Goal: Information Seeking & Learning: Learn about a topic

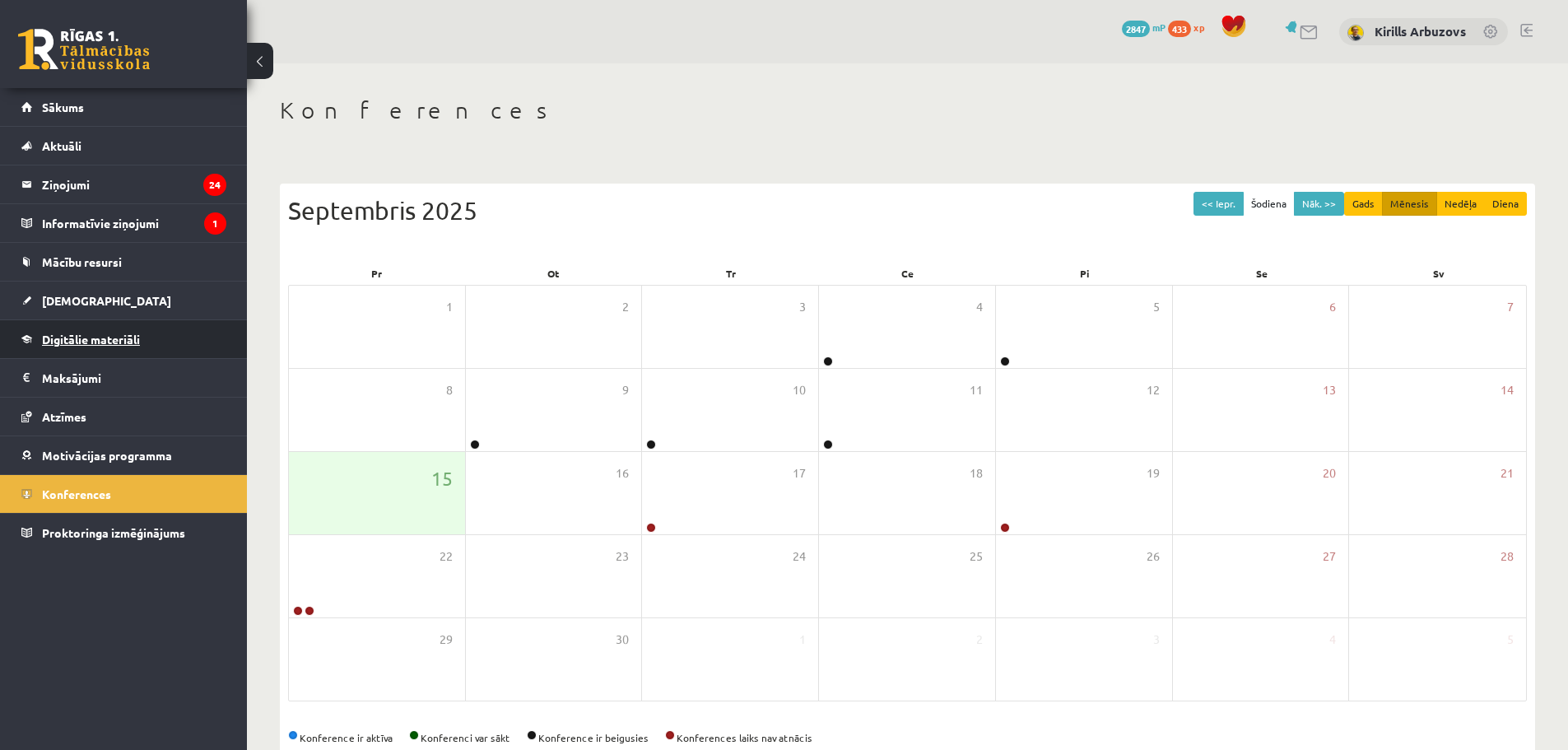
click at [85, 345] on span "Digitālie materiāli" at bounding box center [91, 339] width 98 height 15
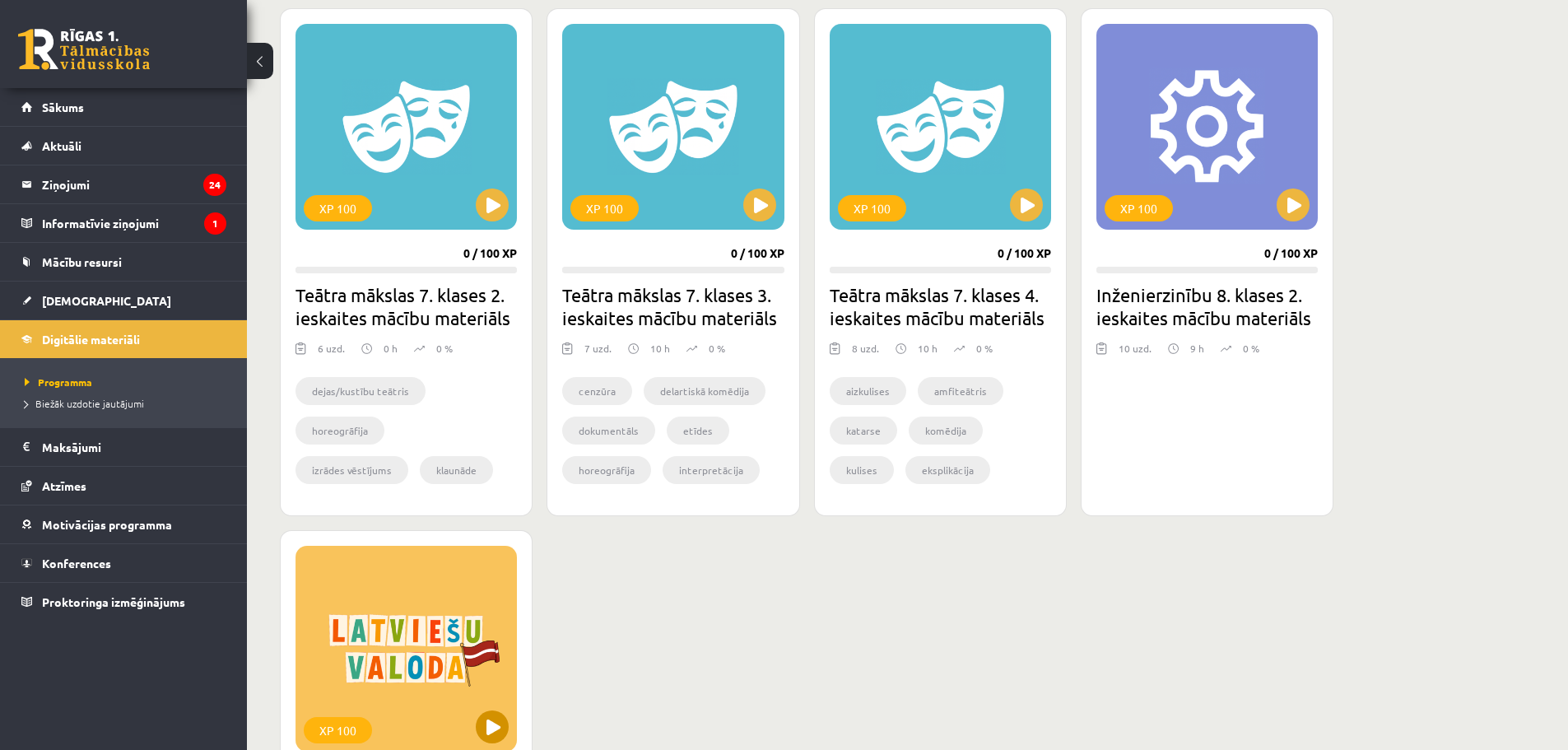
scroll to position [1070, 0]
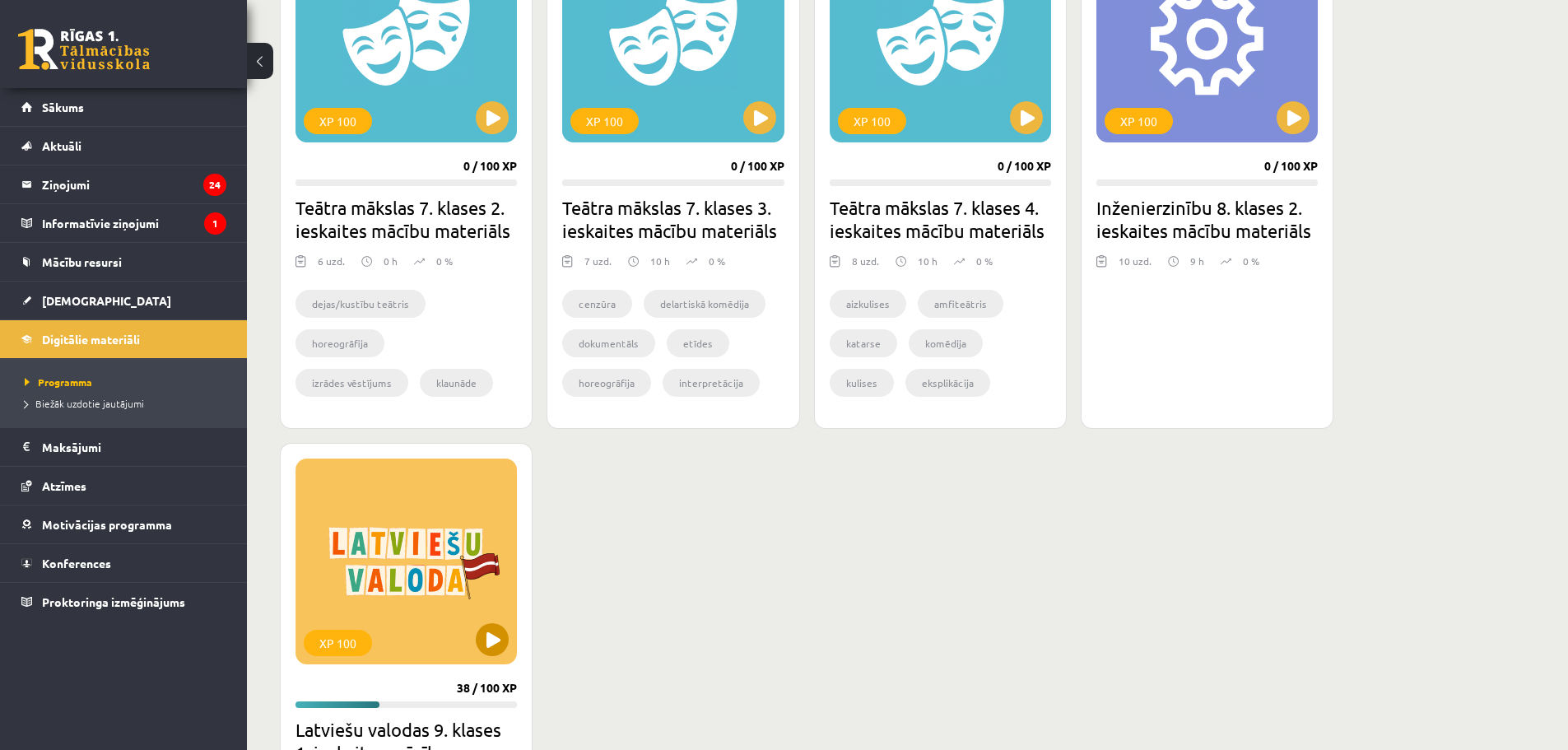
click at [471, 629] on div "XP 100" at bounding box center [406, 561] width 221 height 206
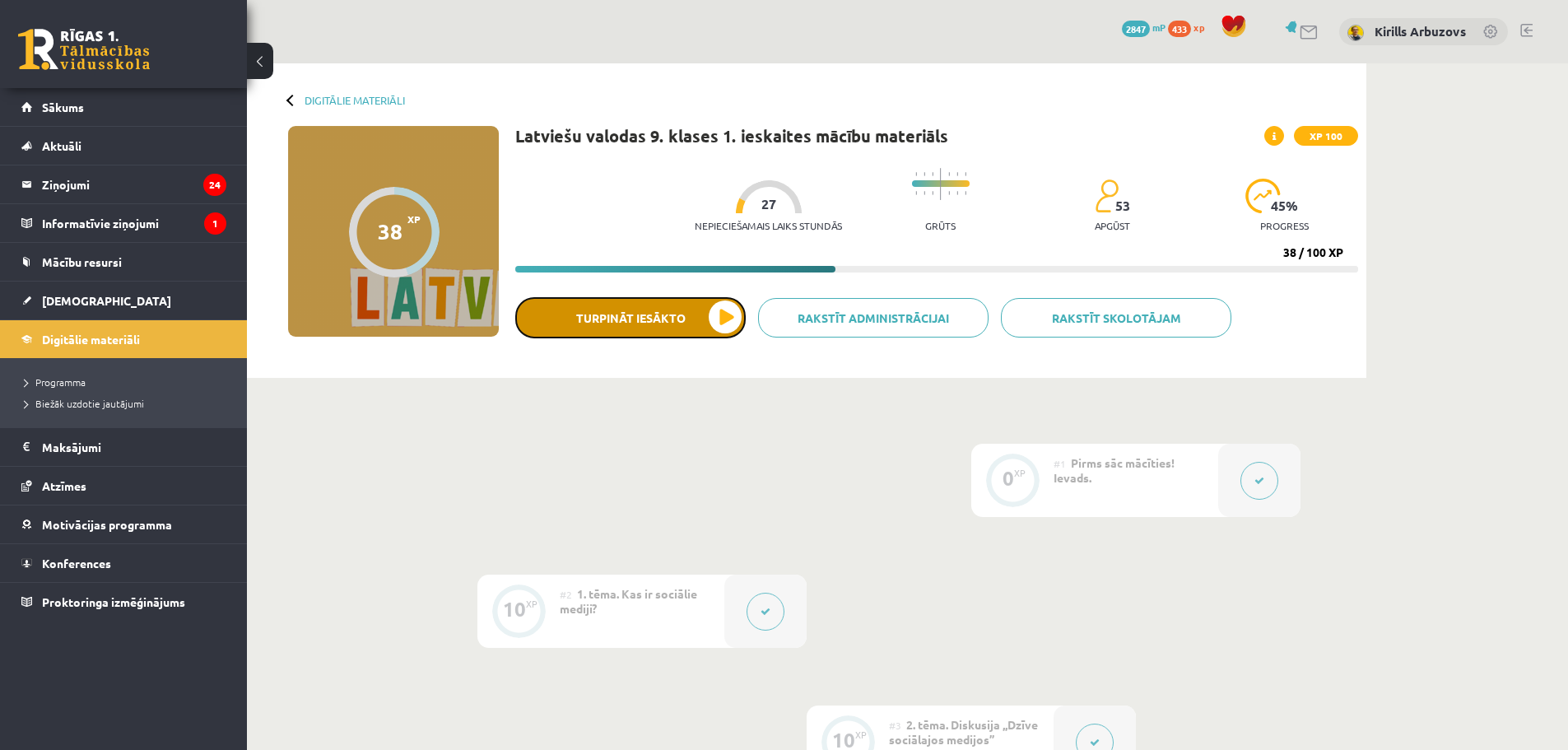
click at [607, 317] on button "Turpināt iesākto" at bounding box center [631, 318] width 231 height 41
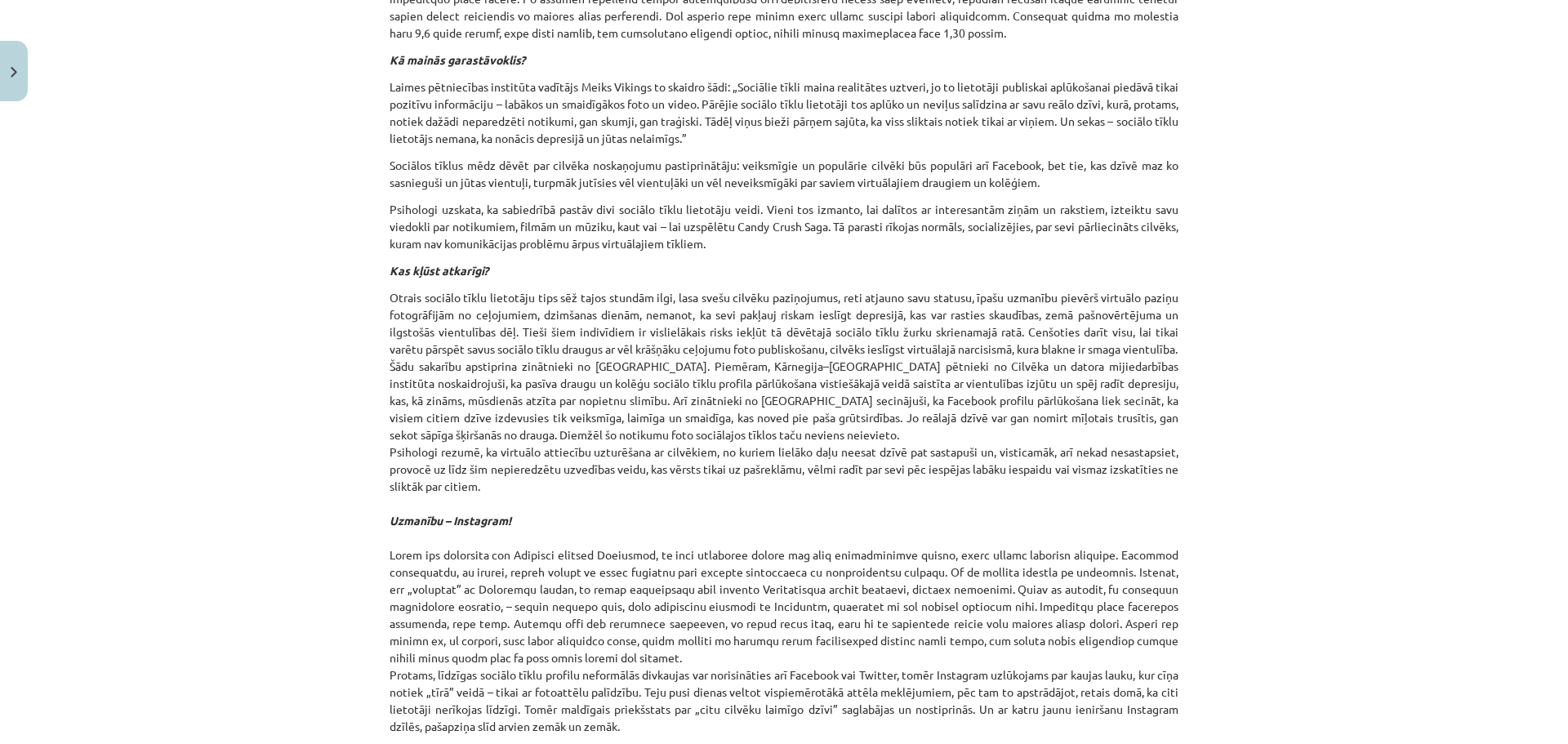
scroll to position [653, 0]
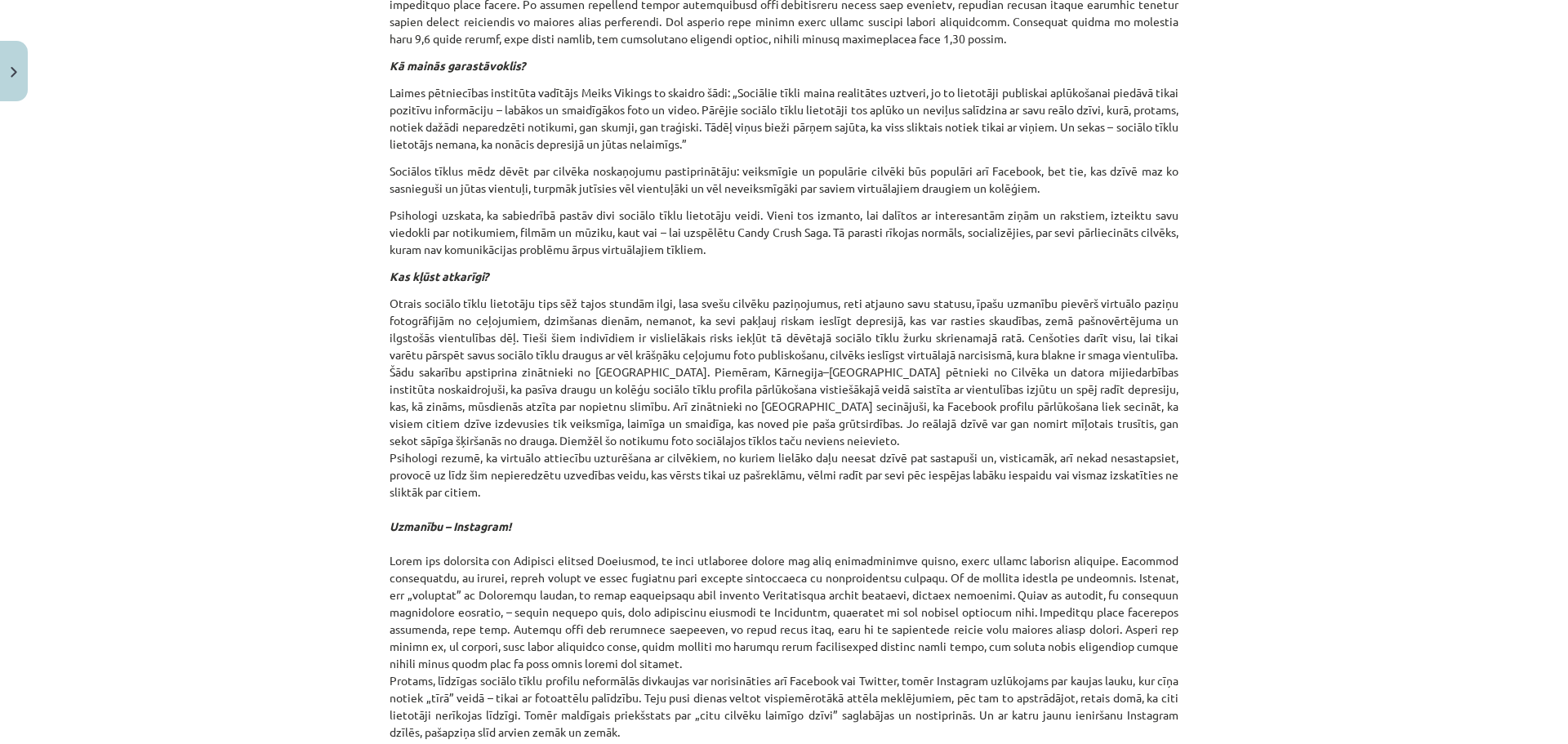
drag, startPoint x: 681, startPoint y: 285, endPoint x: 685, endPoint y: 316, distance: 31.3
click at [684, 315] on div "Sociālo mediju vēstījuma mērķis, saturs un valoda 📖 Izlasi tekstus un veic uzde…" at bounding box center [784, 569] width 789 height 1860
click at [652, 264] on div "Sociālo mediju vēstījuma mērķis, saturs un valoda 📖 Izlasi tekstus un veic uzde…" at bounding box center [784, 569] width 789 height 1860
click at [652, 262] on div "Sociālo mediju vēstījuma mērķis, saturs un valoda 📖 Izlasi tekstus un veic uzde…" at bounding box center [784, 569] width 789 height 1860
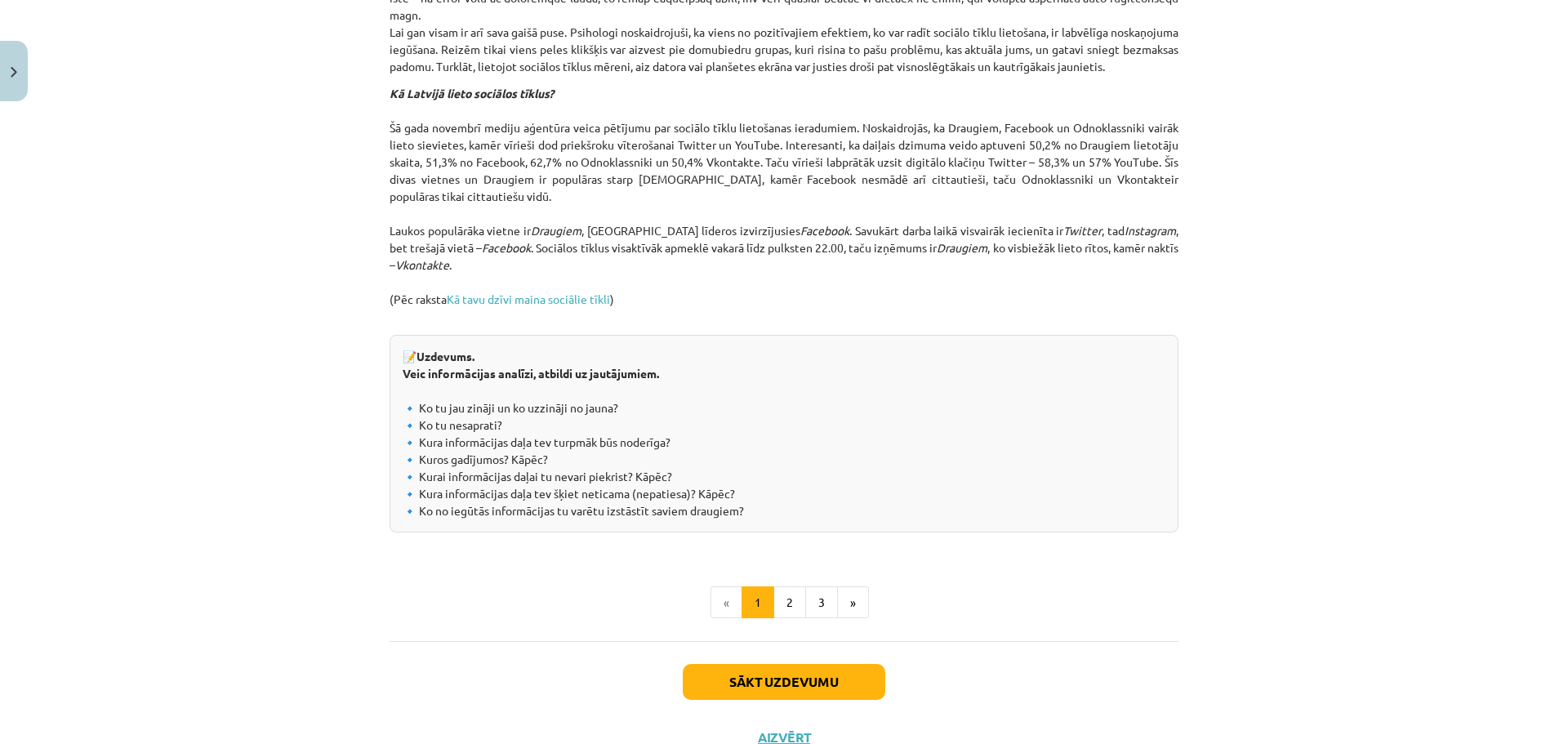
scroll to position [1680, 0]
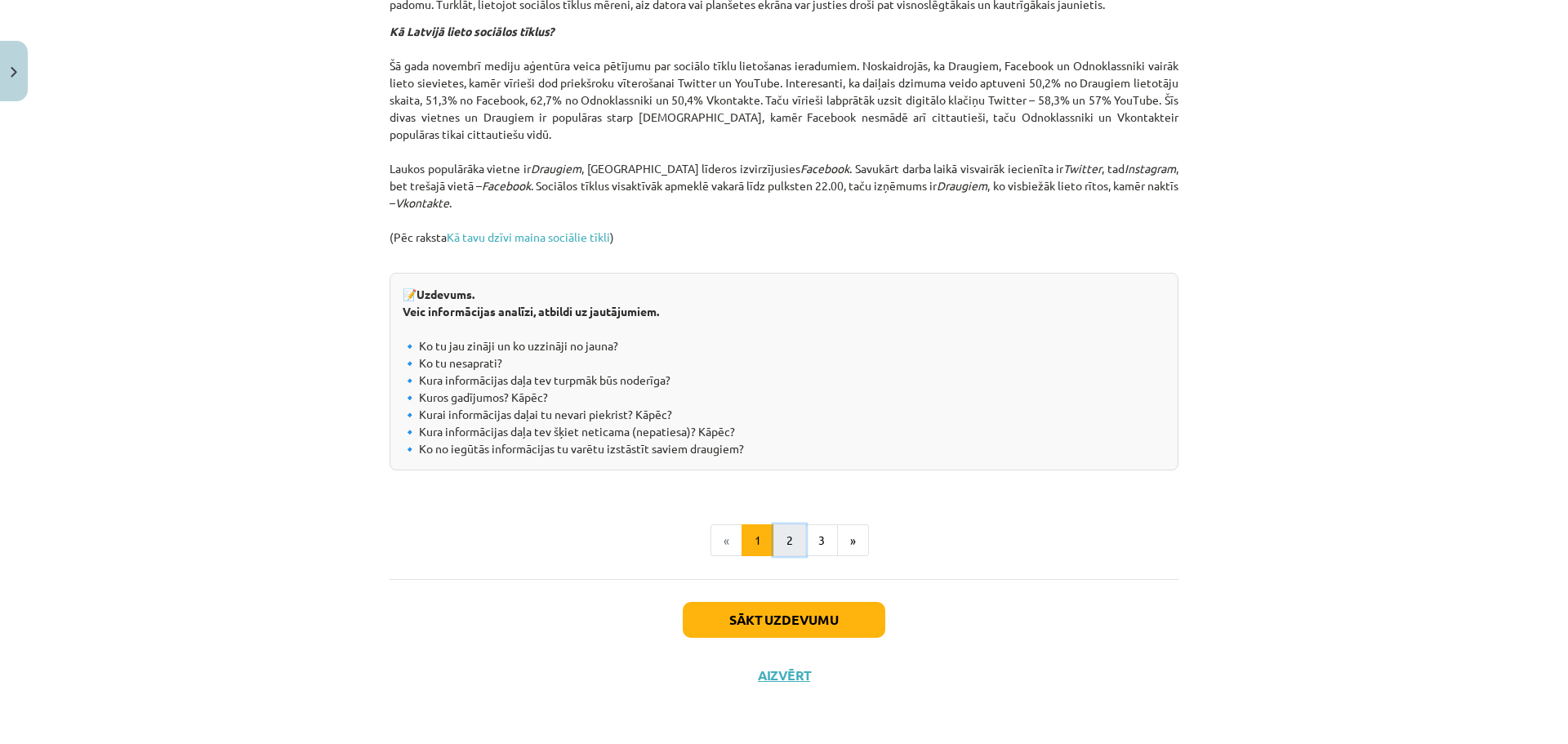
click at [789, 540] on button "2" at bounding box center [790, 540] width 33 height 33
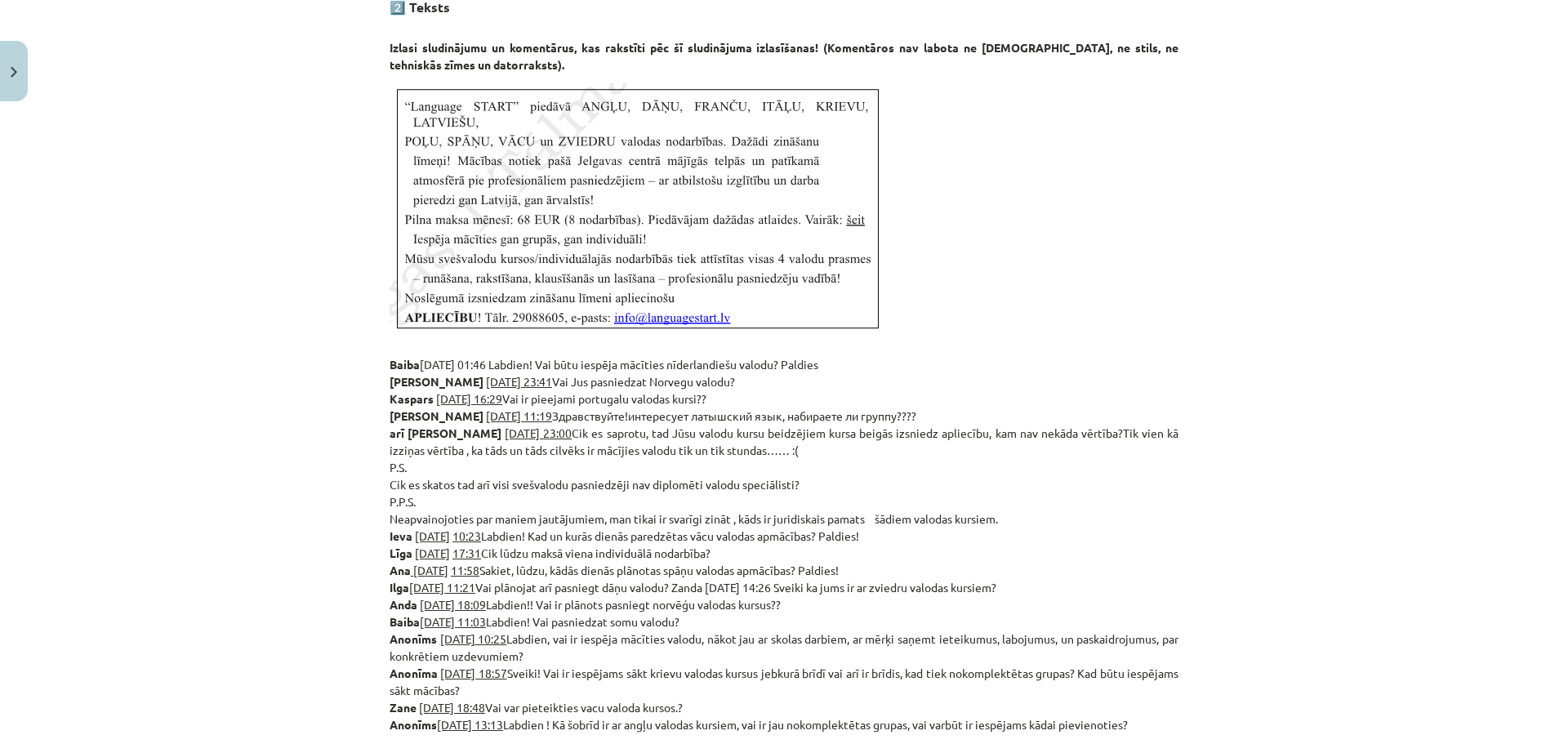
scroll to position [212, 0]
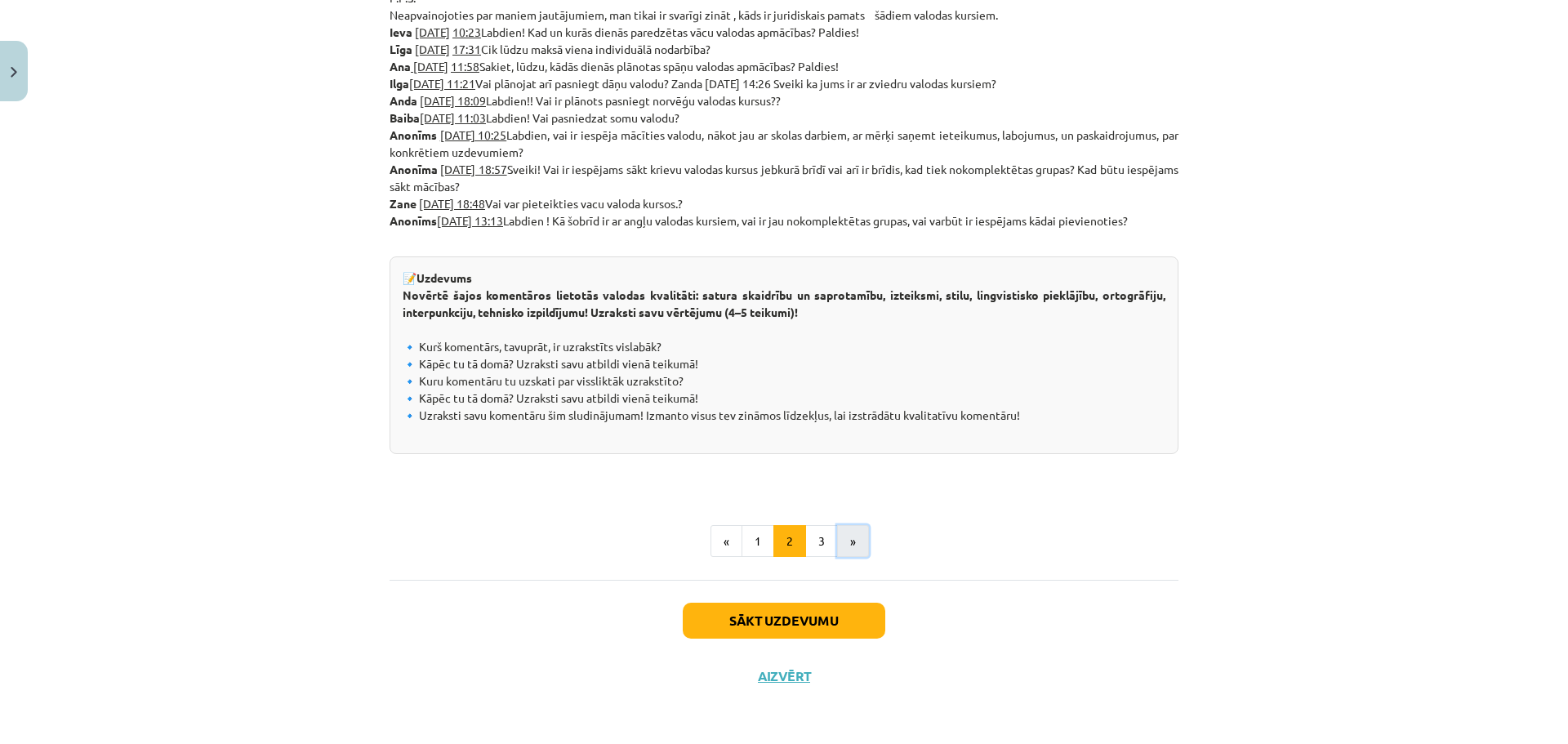
click at [837, 538] on button "»" at bounding box center [854, 541] width 32 height 33
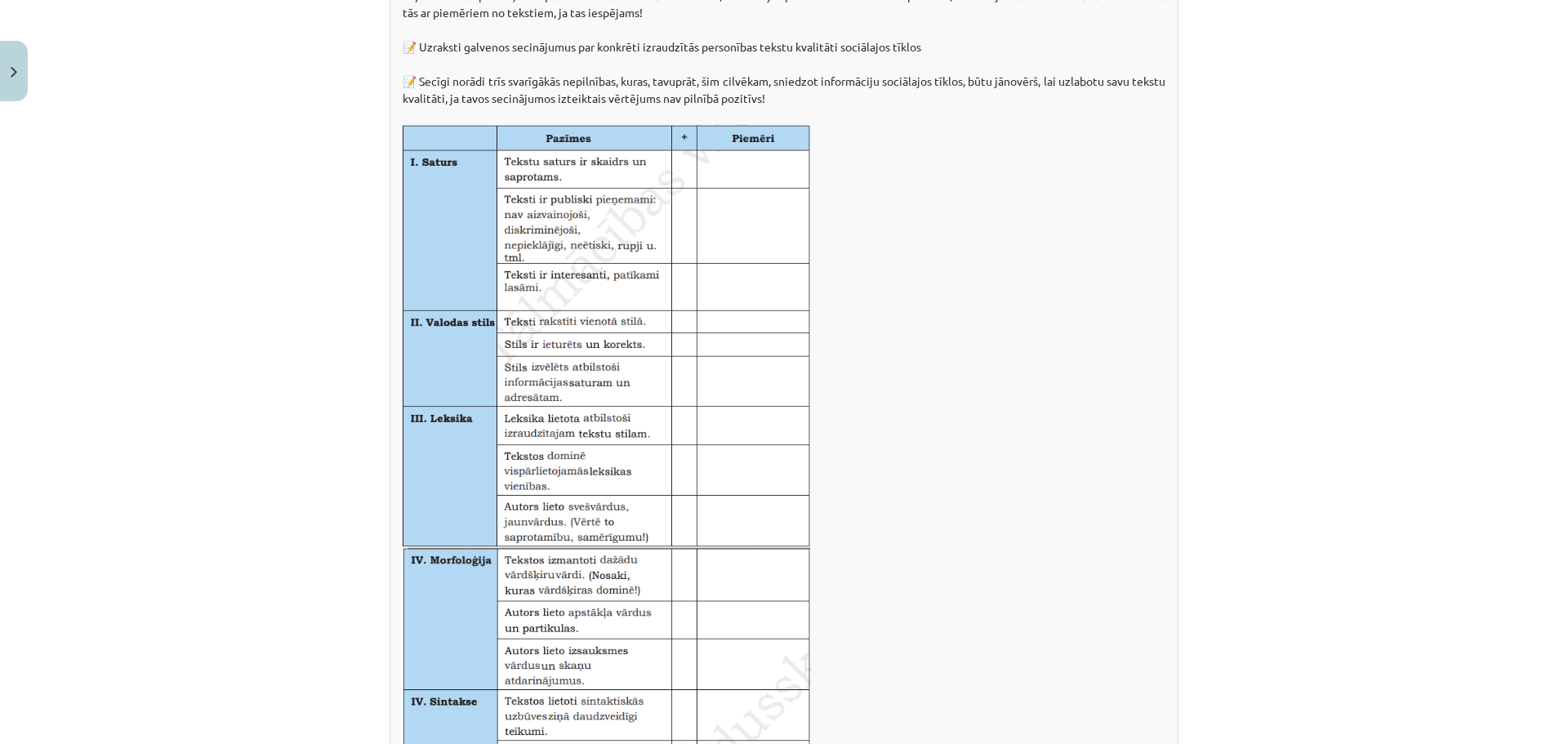
scroll to position [210, 0]
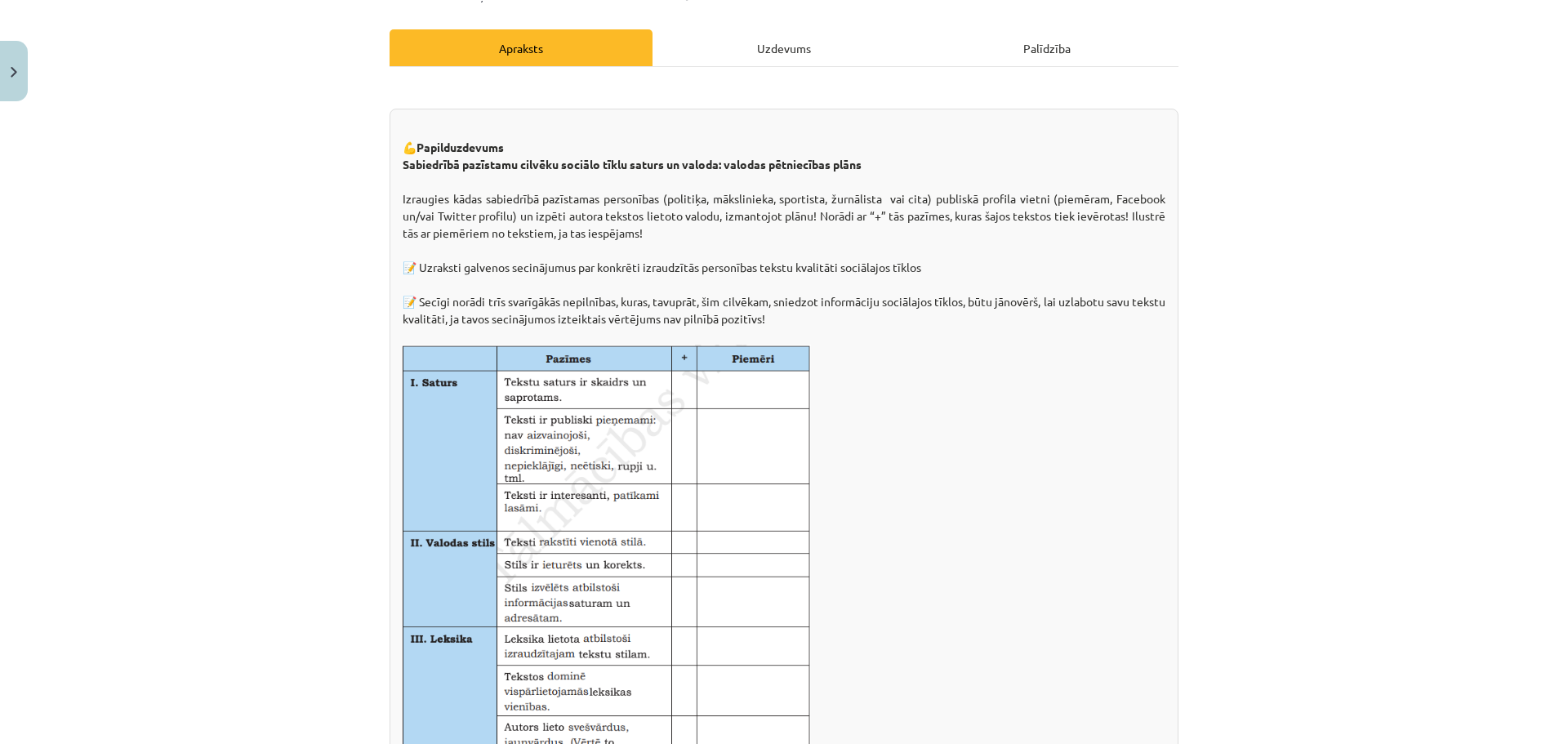
click at [749, 52] on div "Uzdevums" at bounding box center [784, 48] width 263 height 36
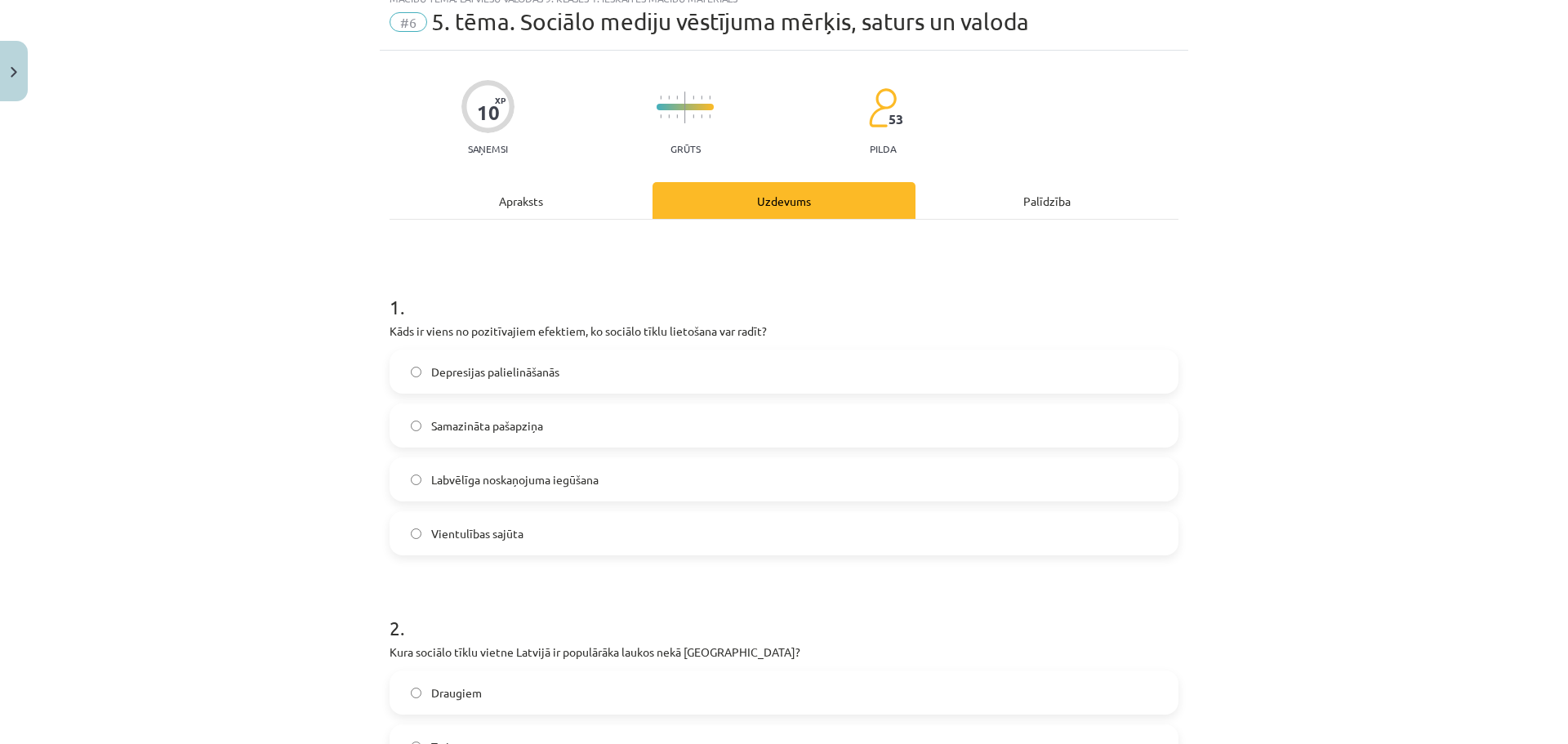
scroll to position [41, 0]
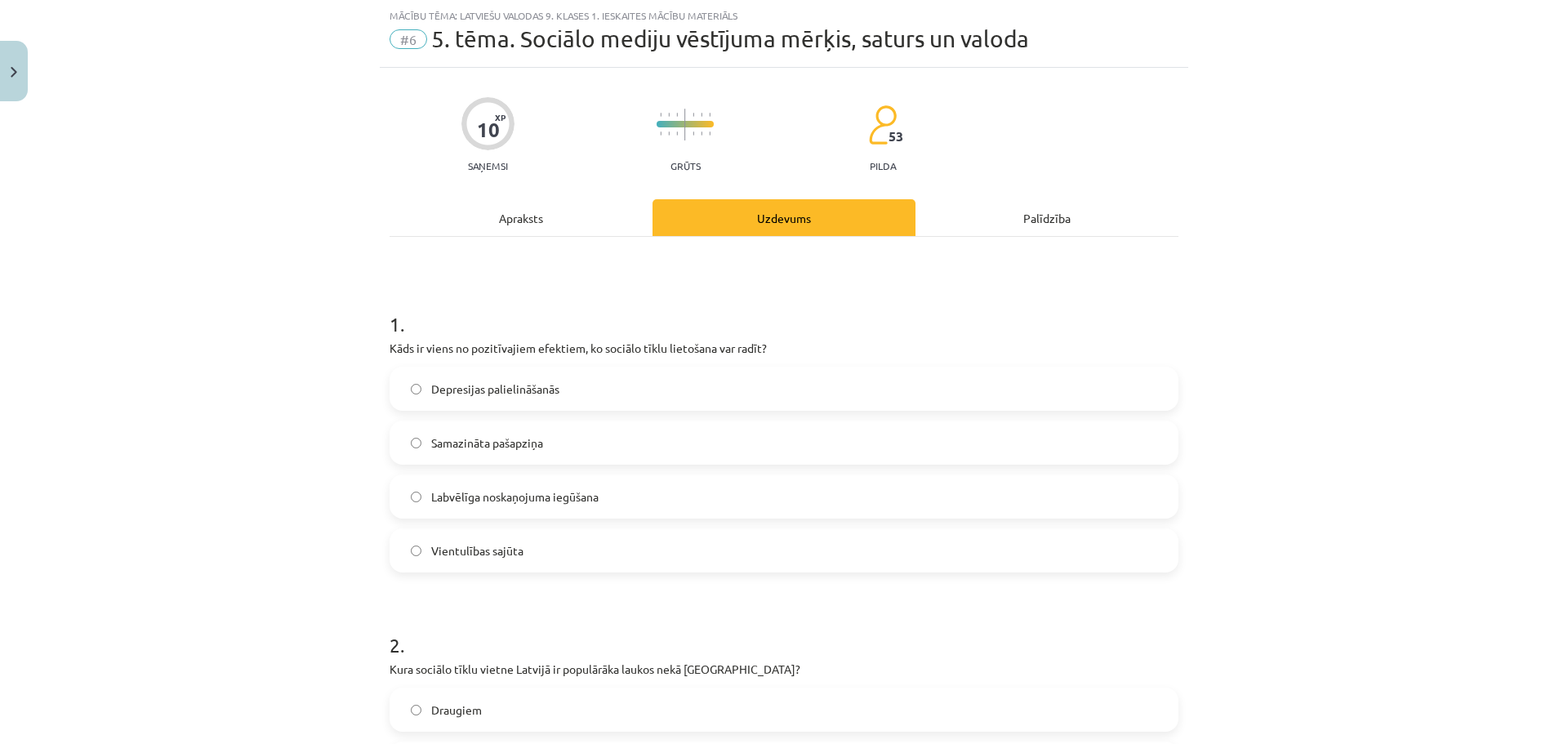
click at [547, 495] on span "Labvēlīga noskaņojuma iegūšana" at bounding box center [514, 497] width 167 height 17
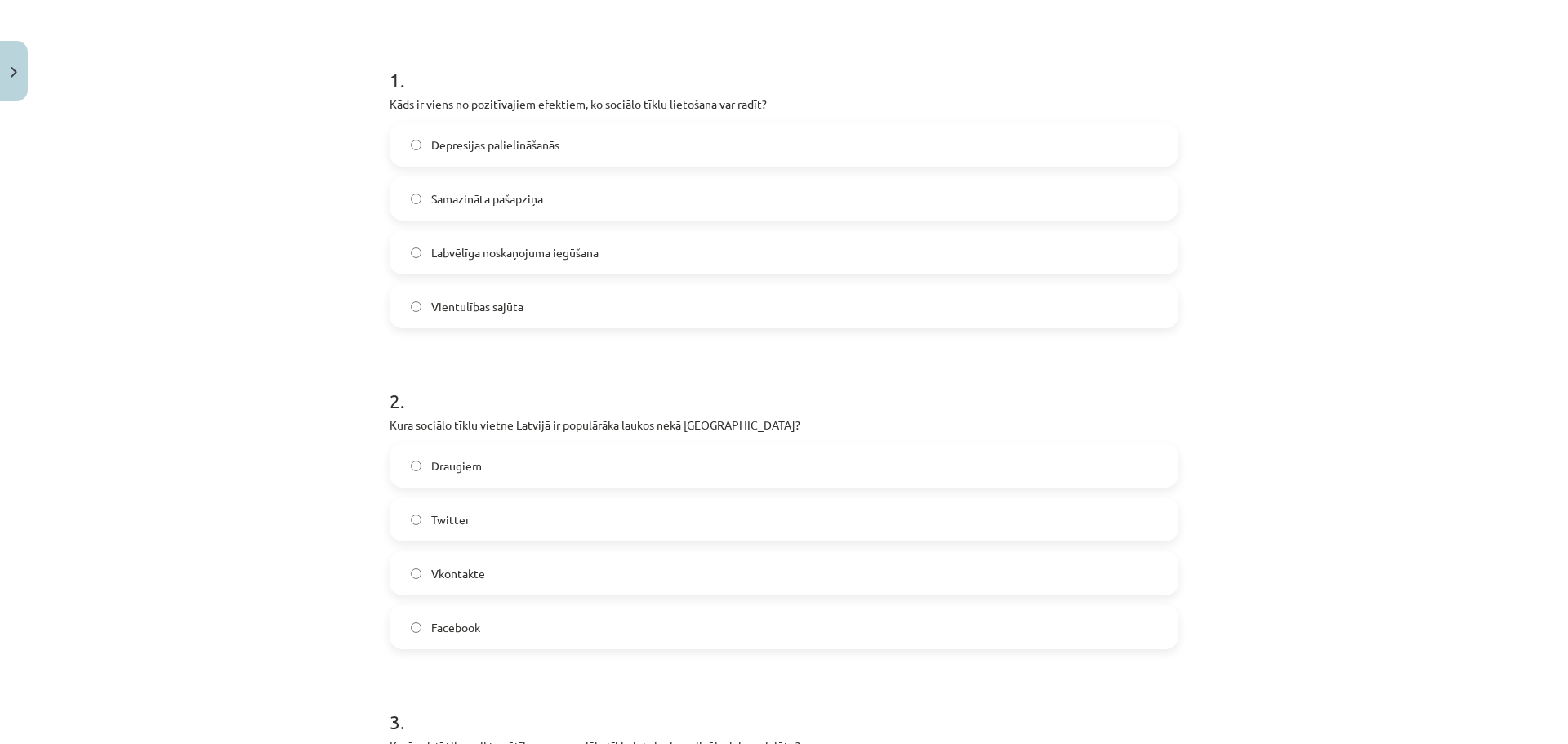
scroll to position [286, 0]
click at [484, 613] on label "Facebook" at bounding box center [784, 626] width 786 height 41
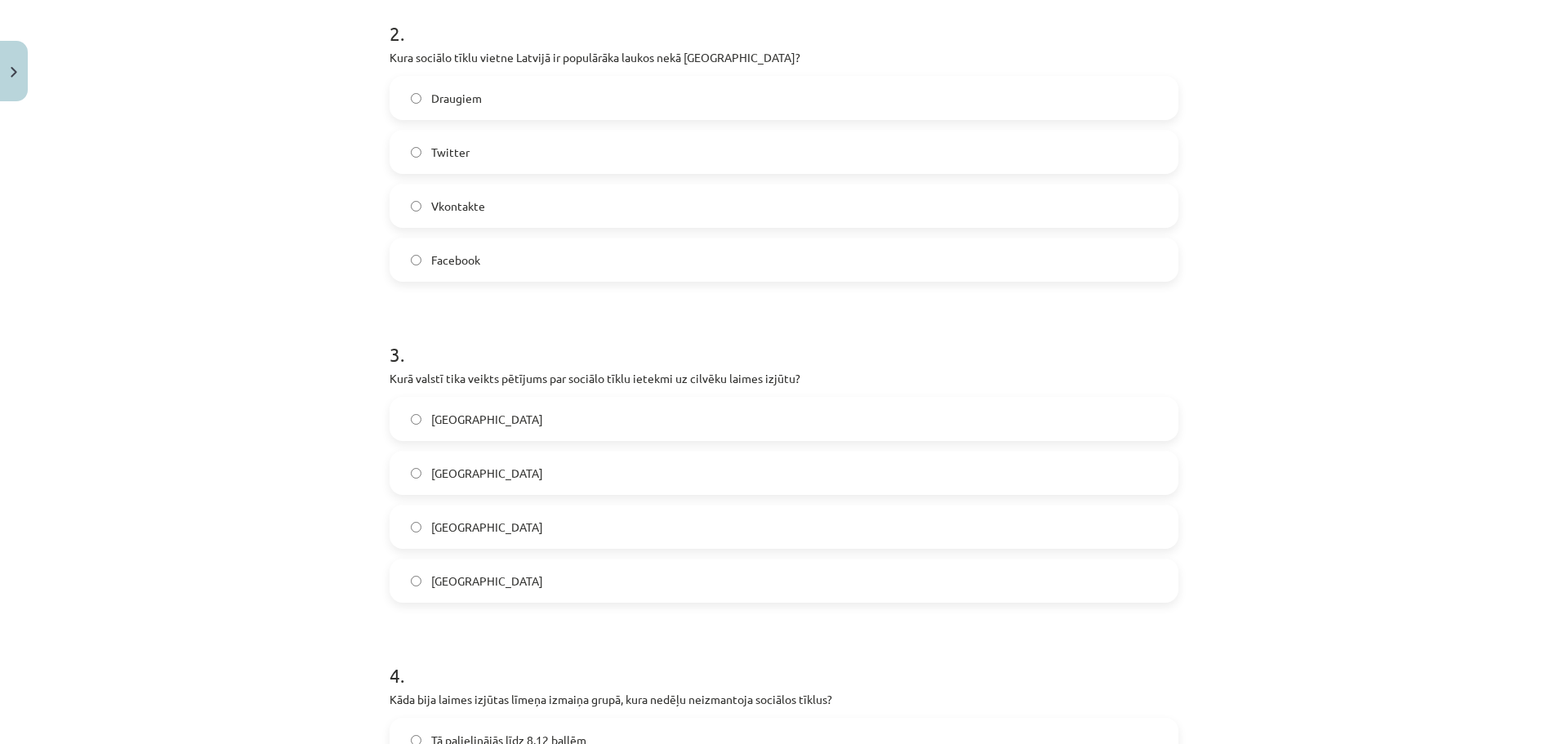
scroll to position [775, 0]
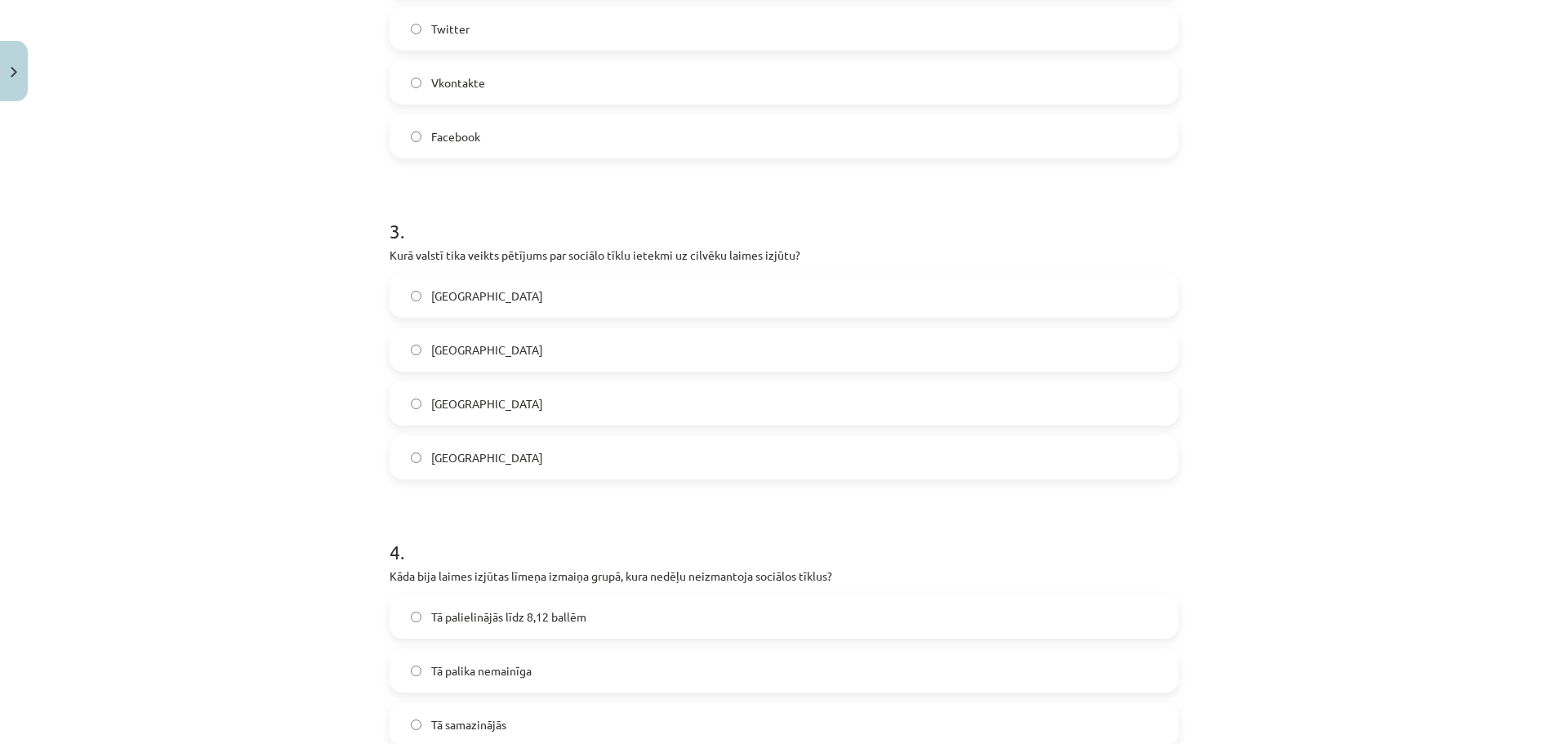
click at [470, 411] on label "Dānijā" at bounding box center [784, 403] width 786 height 41
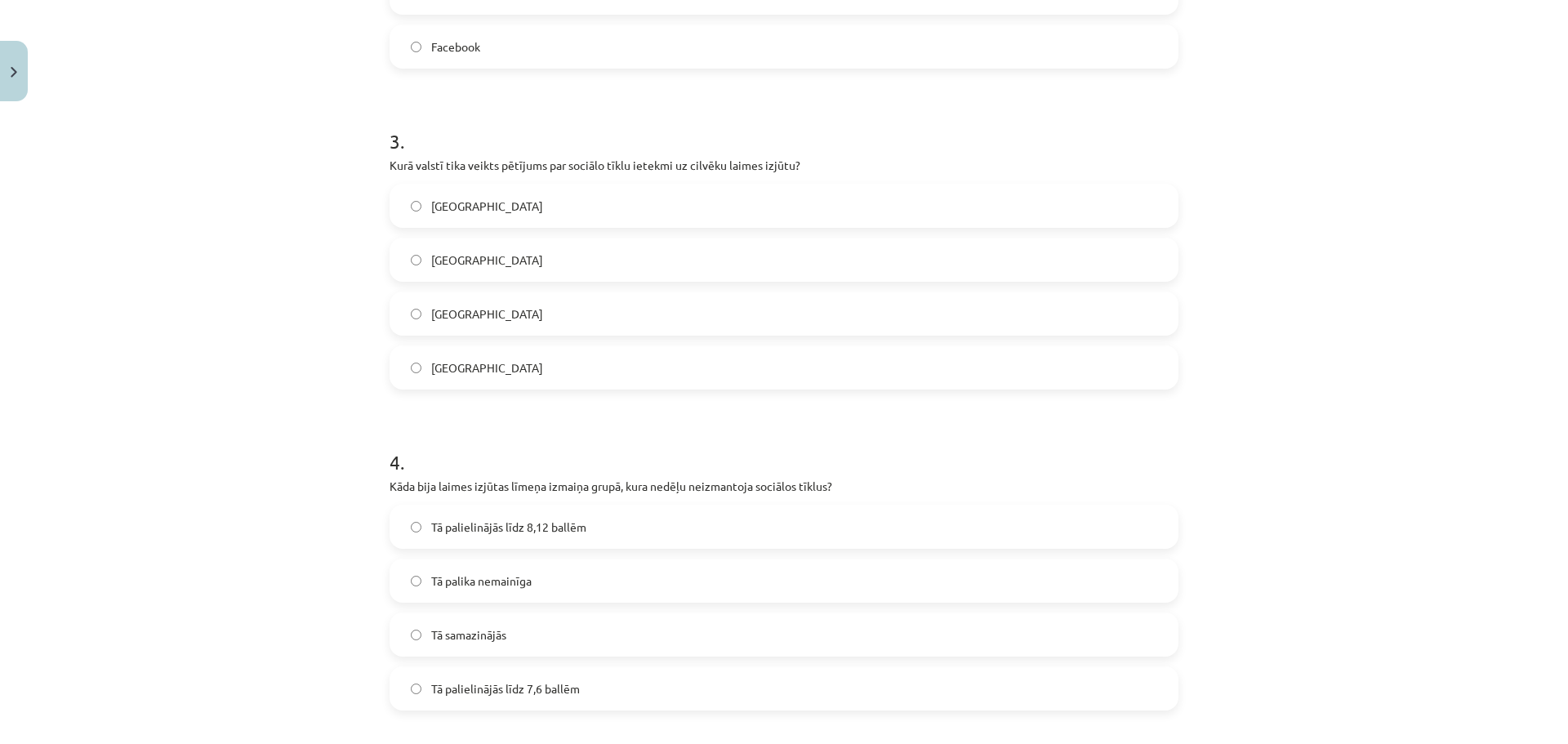
scroll to position [1021, 0]
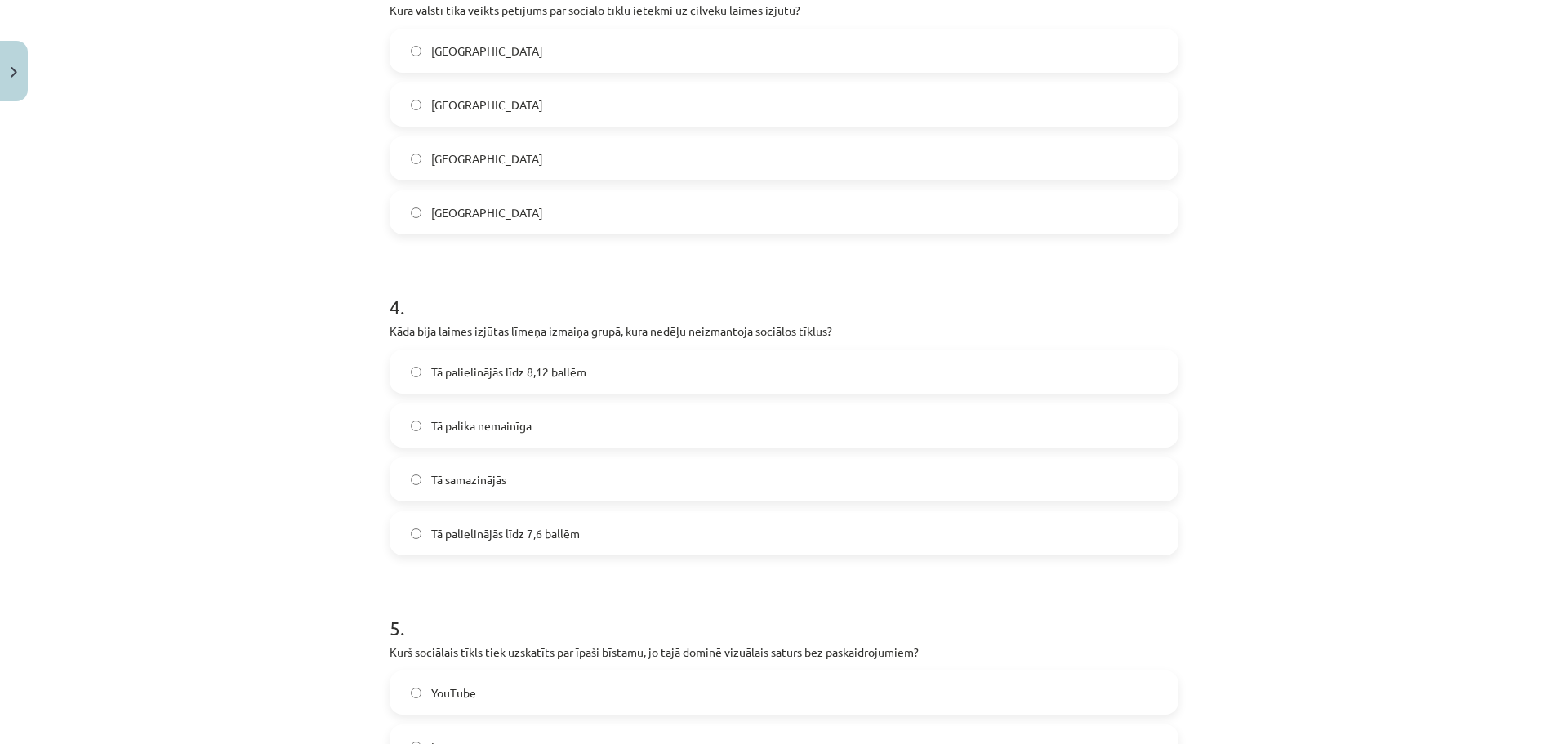
click at [506, 380] on span "Tā palielinājās līdz 8,12 ballēm" at bounding box center [508, 372] width 155 height 17
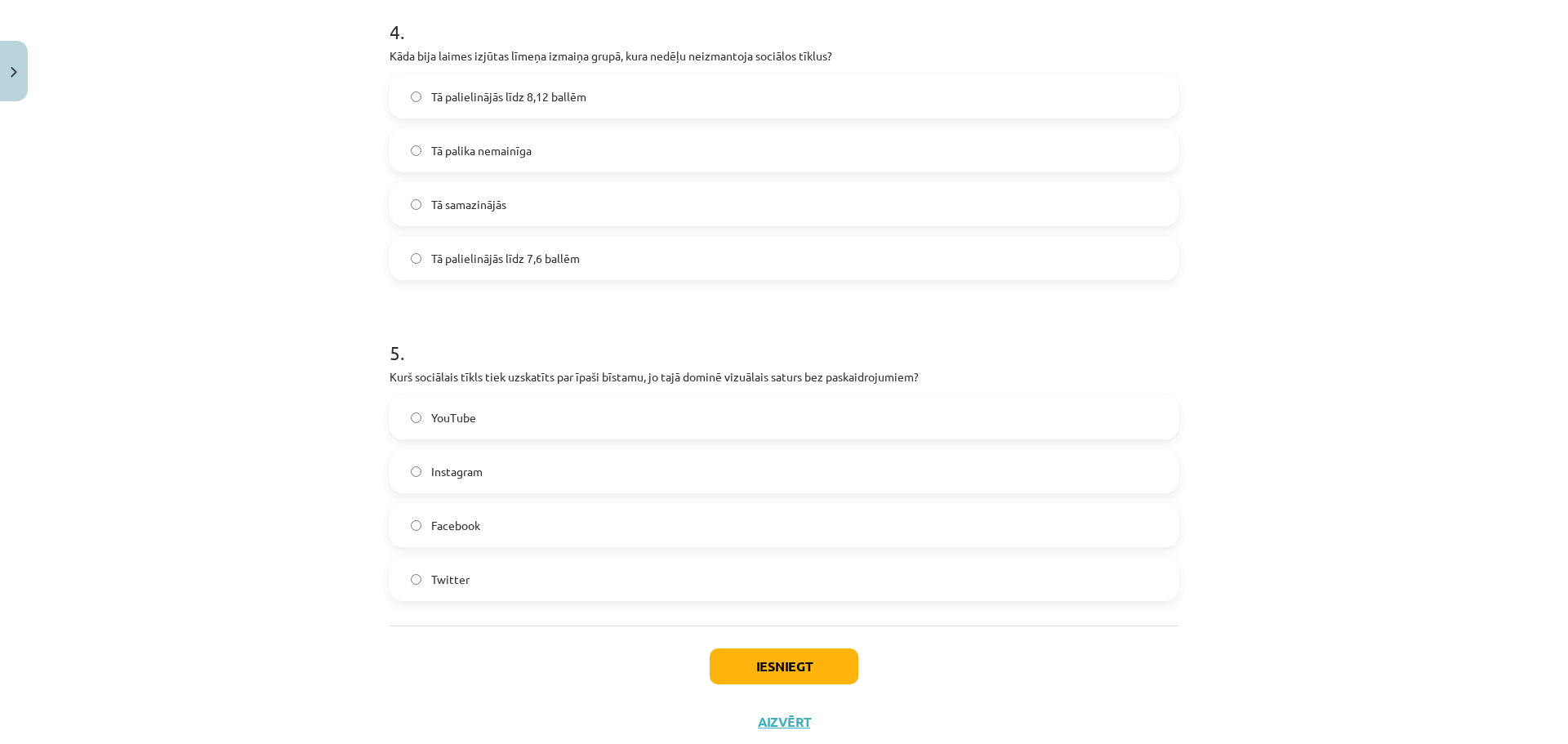
scroll to position [1343, 0]
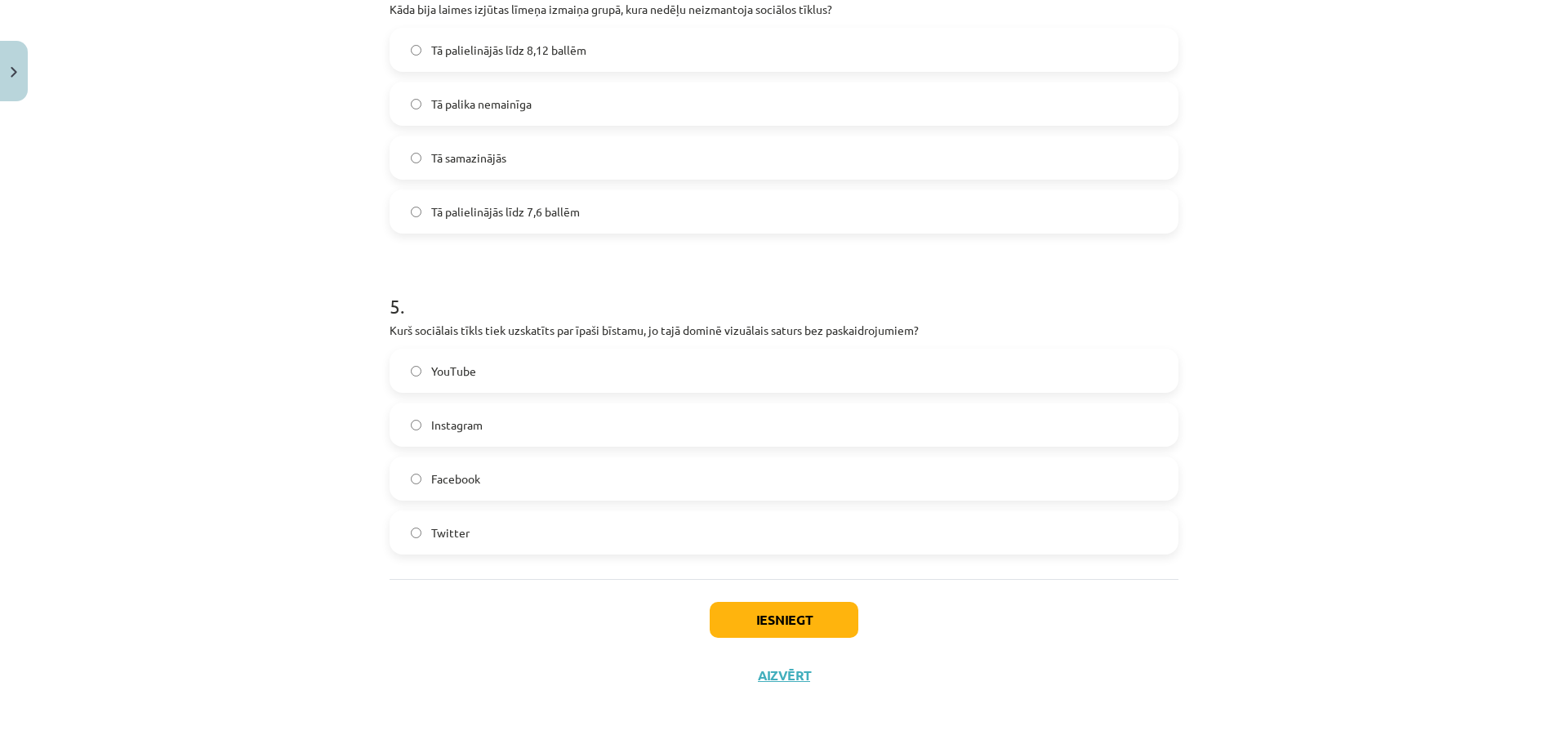
click at [480, 439] on label "Instagram" at bounding box center [784, 424] width 786 height 41
click at [724, 624] on button "Iesniegt" at bounding box center [784, 619] width 148 height 36
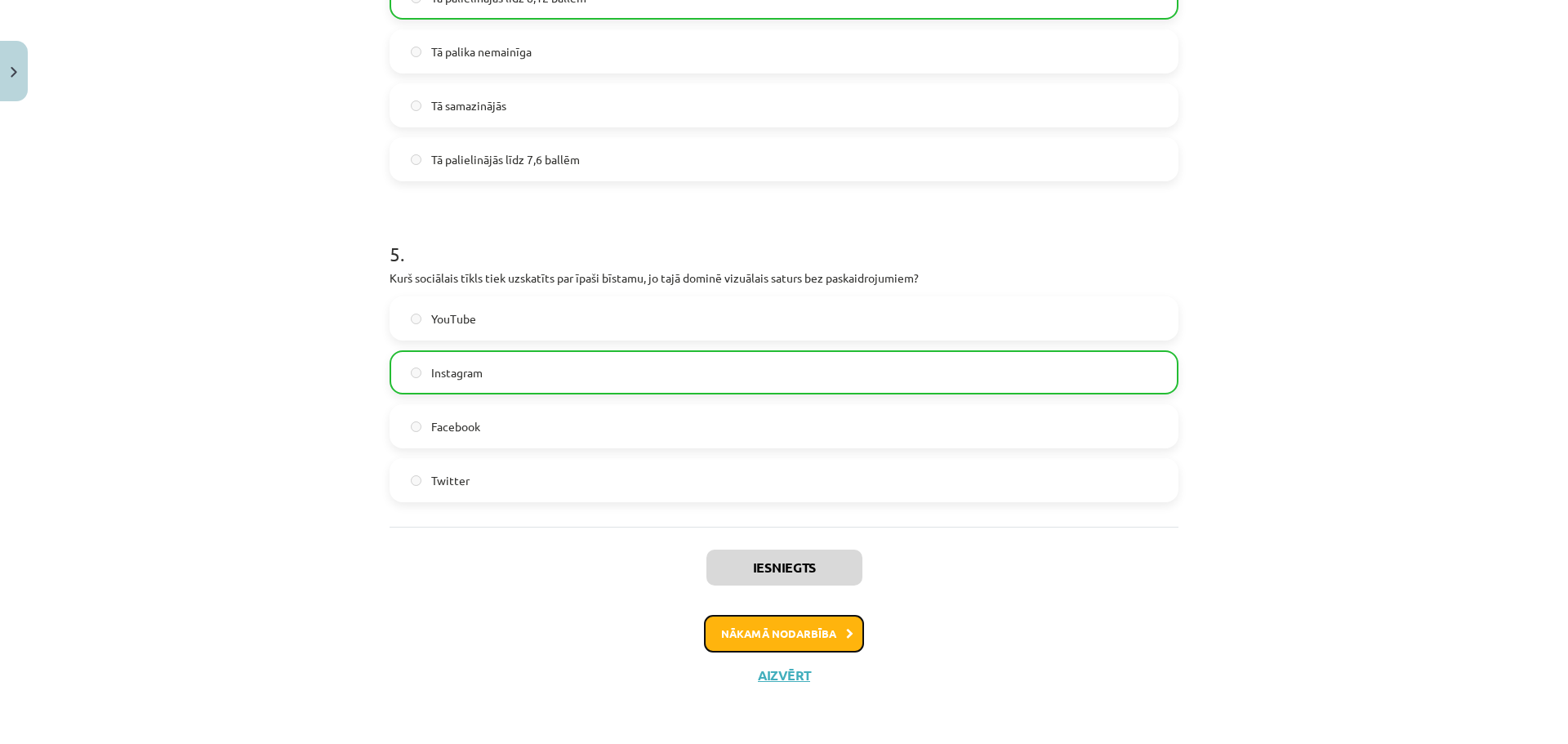
click at [817, 646] on button "Nākamā nodarbība" at bounding box center [784, 634] width 160 height 37
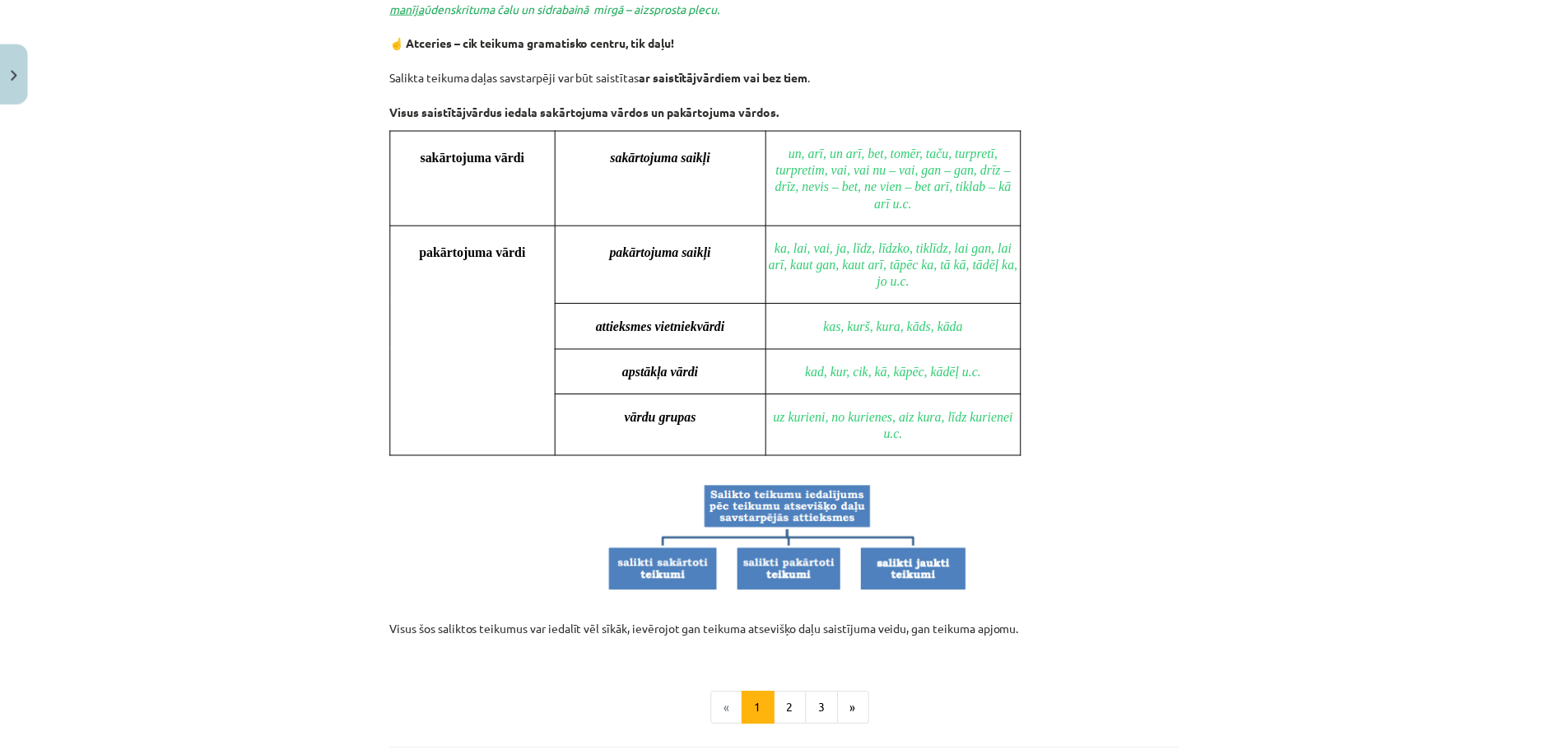
scroll to position [1445, 0]
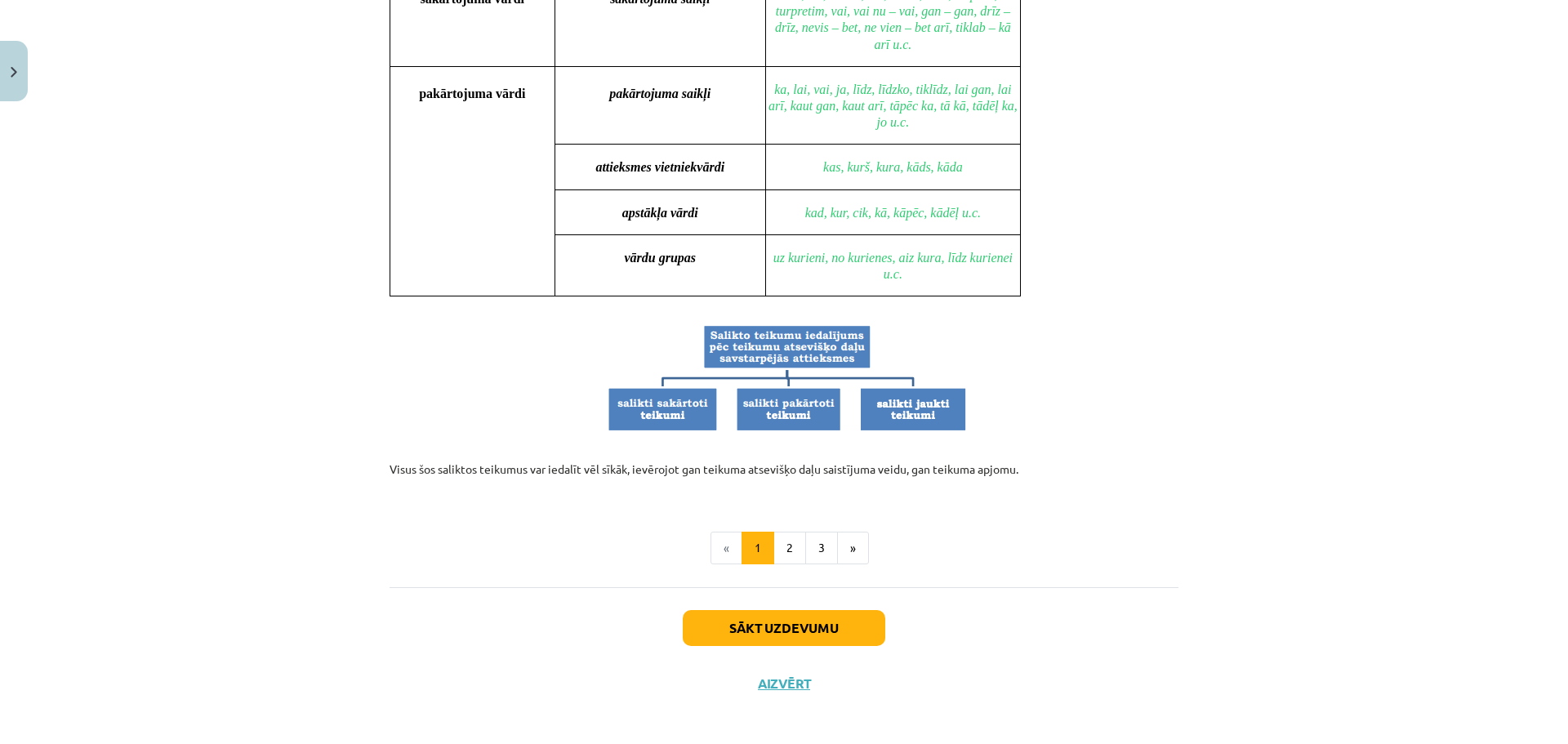
drag, startPoint x: 781, startPoint y: 664, endPoint x: 781, endPoint y: 674, distance: 10.0
click at [781, 667] on div "Sākt uzdevumu Aizvērt" at bounding box center [784, 644] width 789 height 115
click at [781, 675] on button "Aizvērt" at bounding box center [784, 683] width 62 height 16
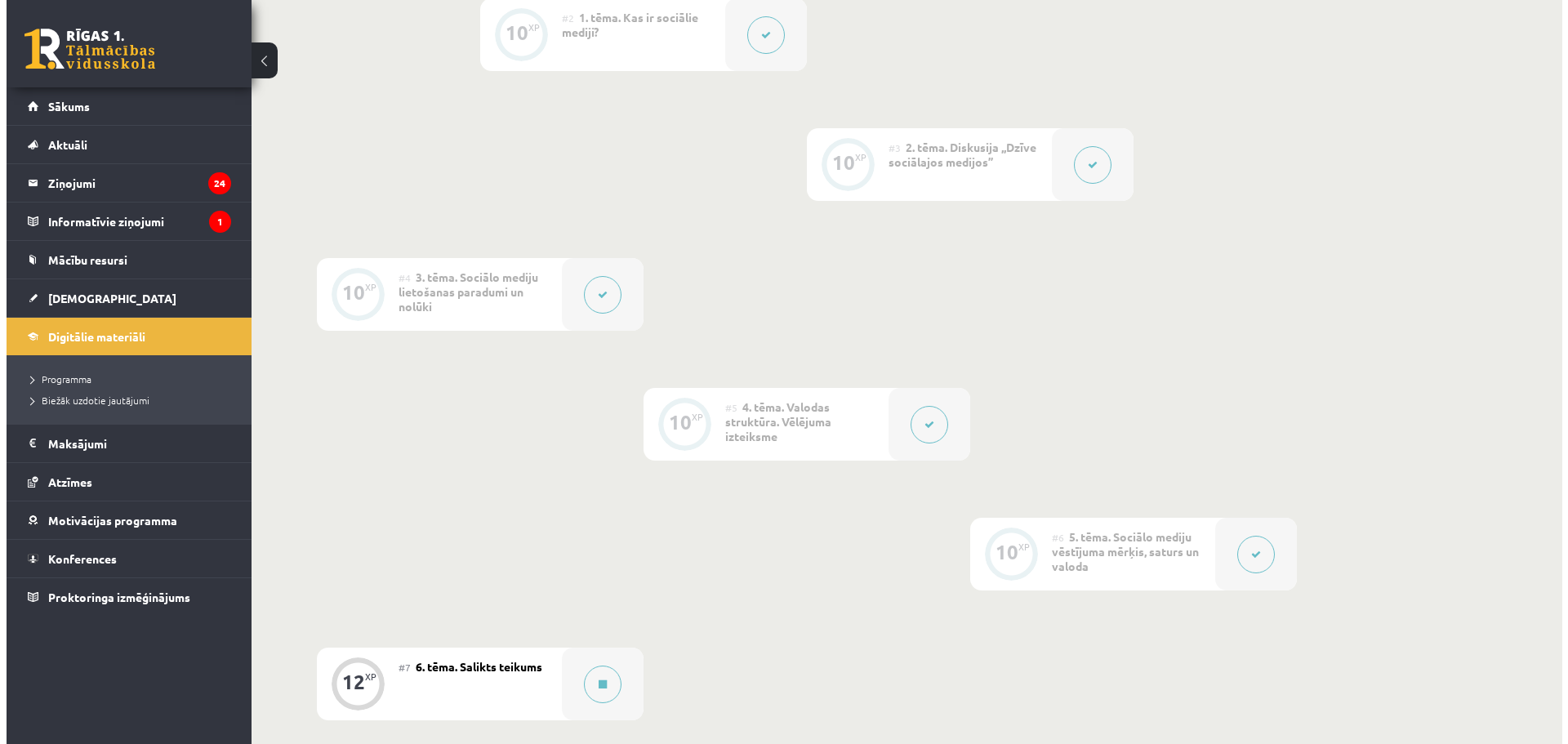
scroll to position [898, 0]
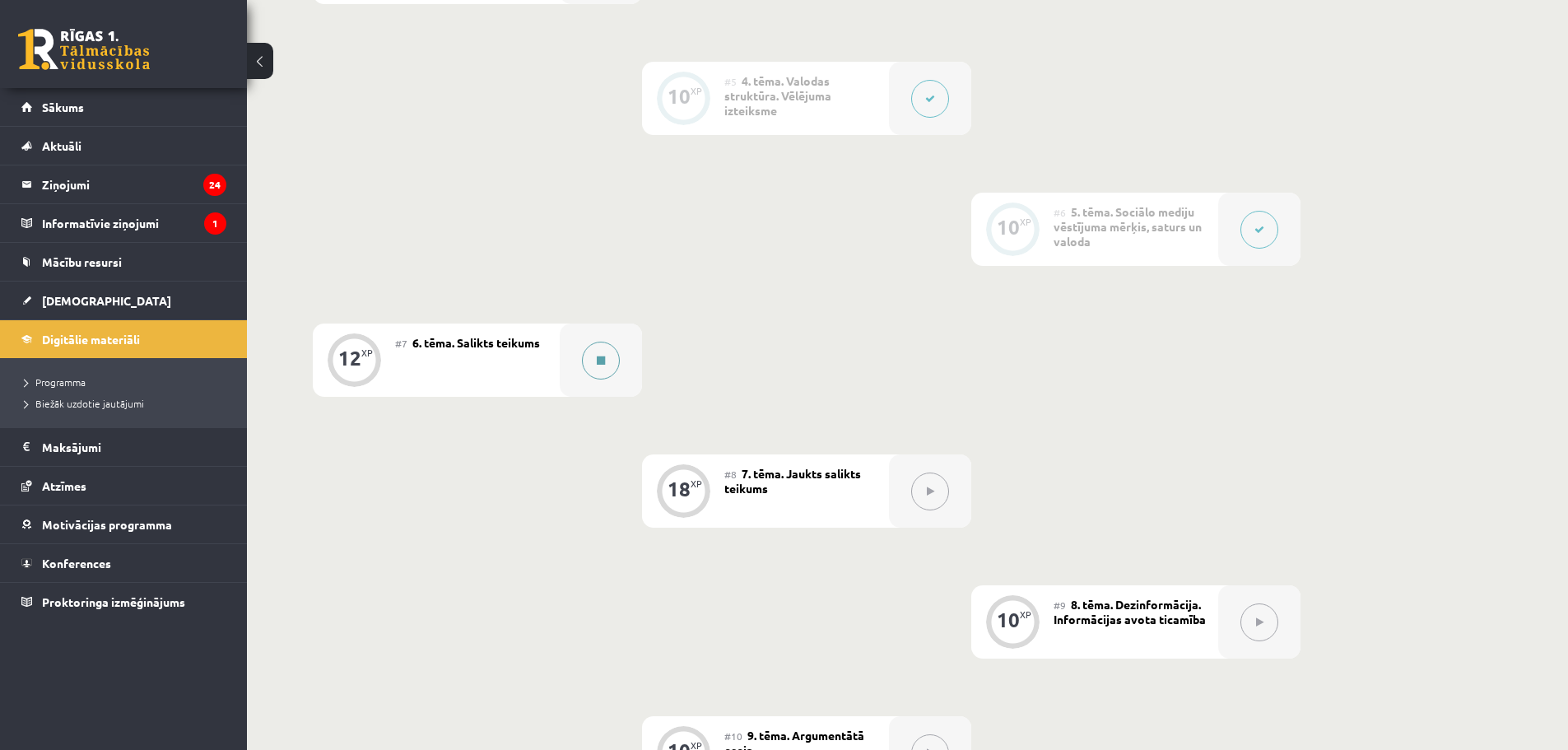
click at [614, 369] on button at bounding box center [601, 360] width 38 height 38
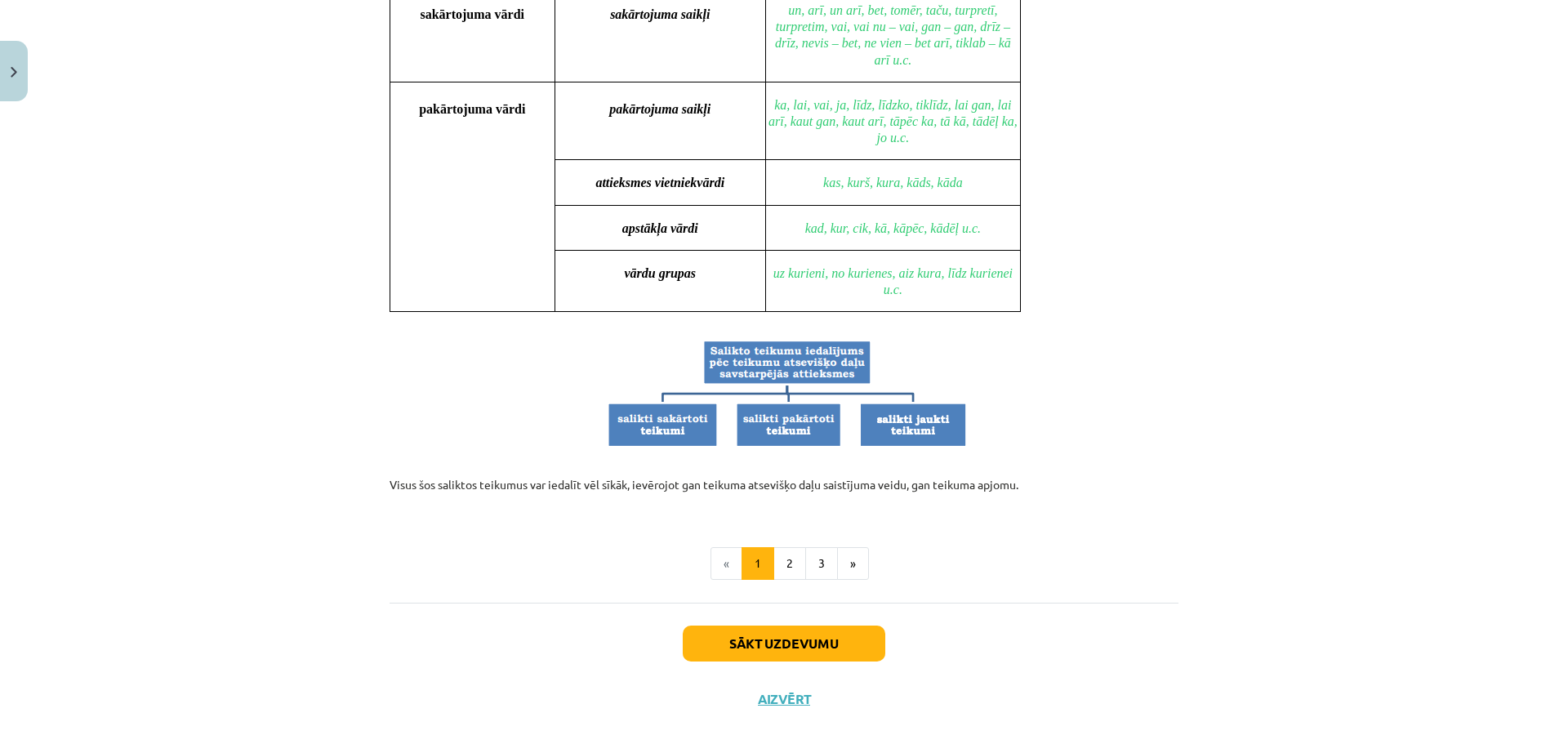
scroll to position [1434, 0]
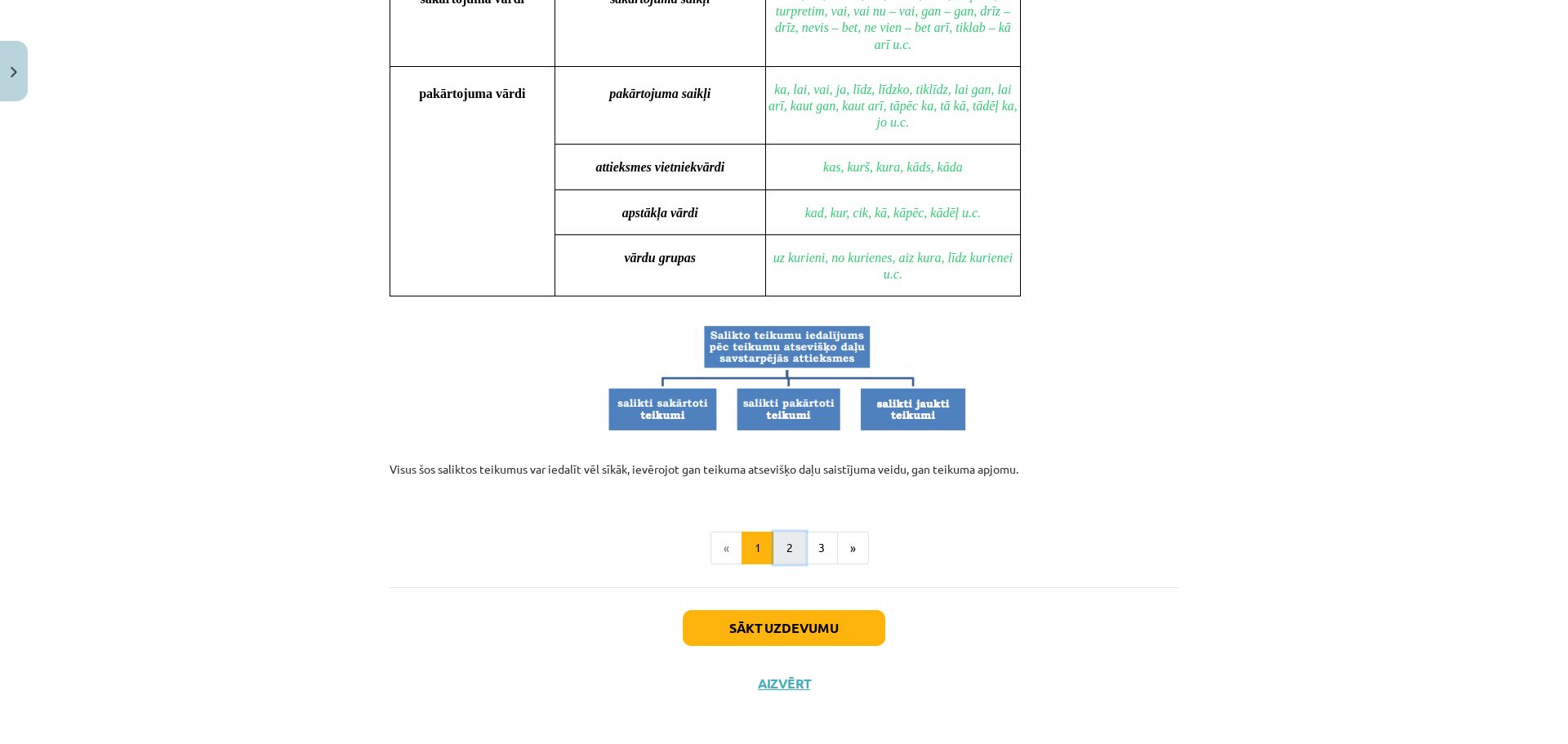
click at [776, 536] on button "2" at bounding box center [790, 548] width 33 height 33
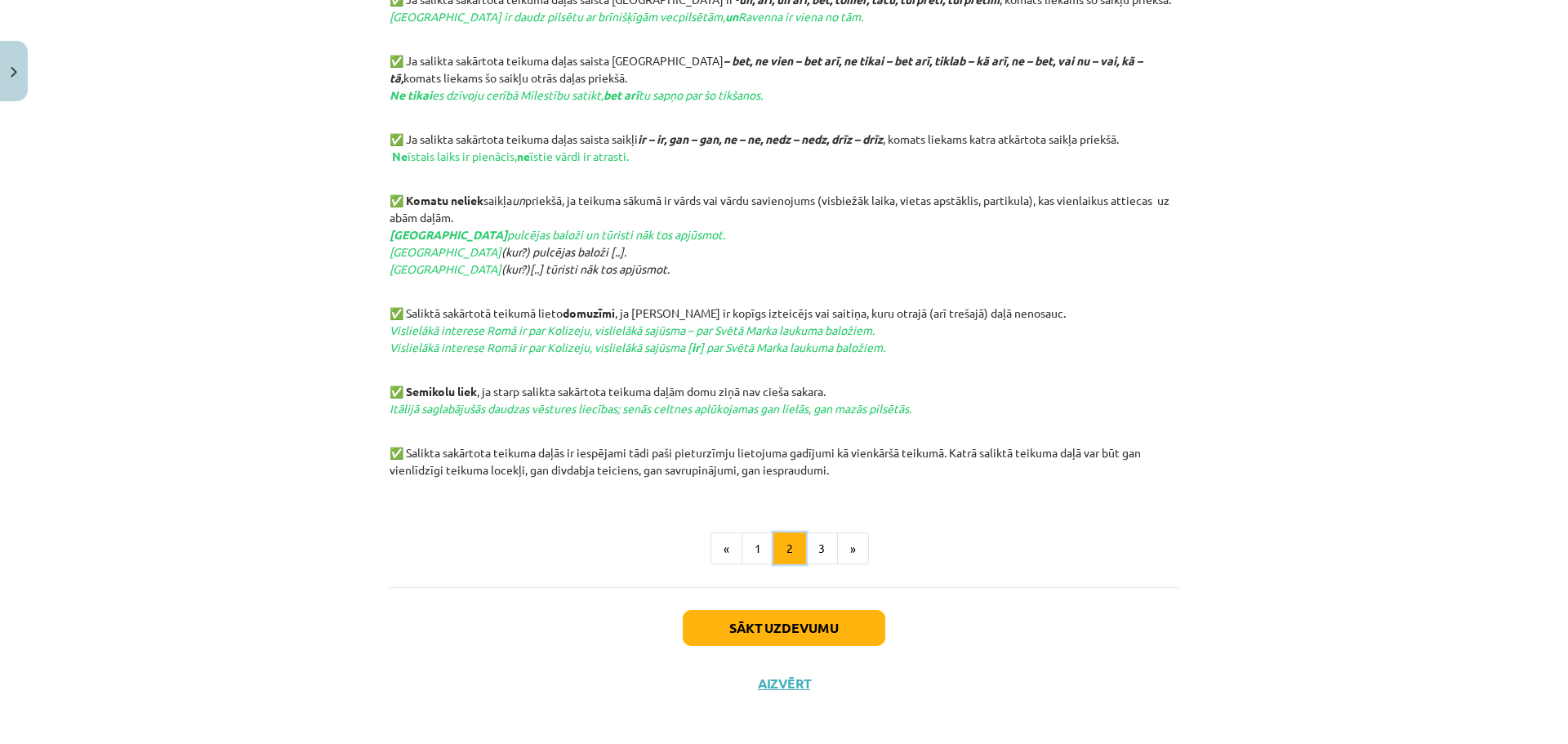
scroll to position [708, 0]
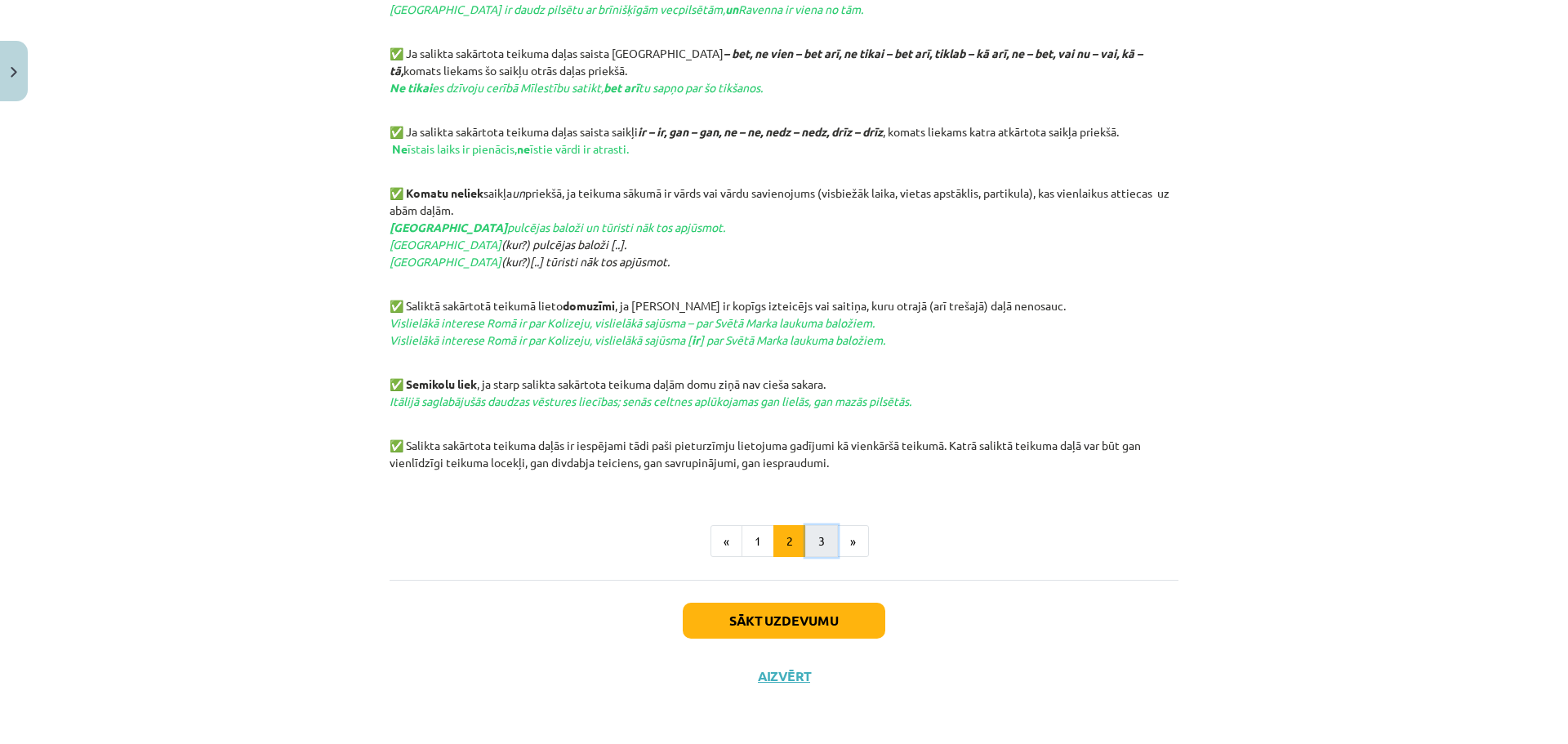
click at [816, 532] on button "3" at bounding box center [821, 541] width 33 height 33
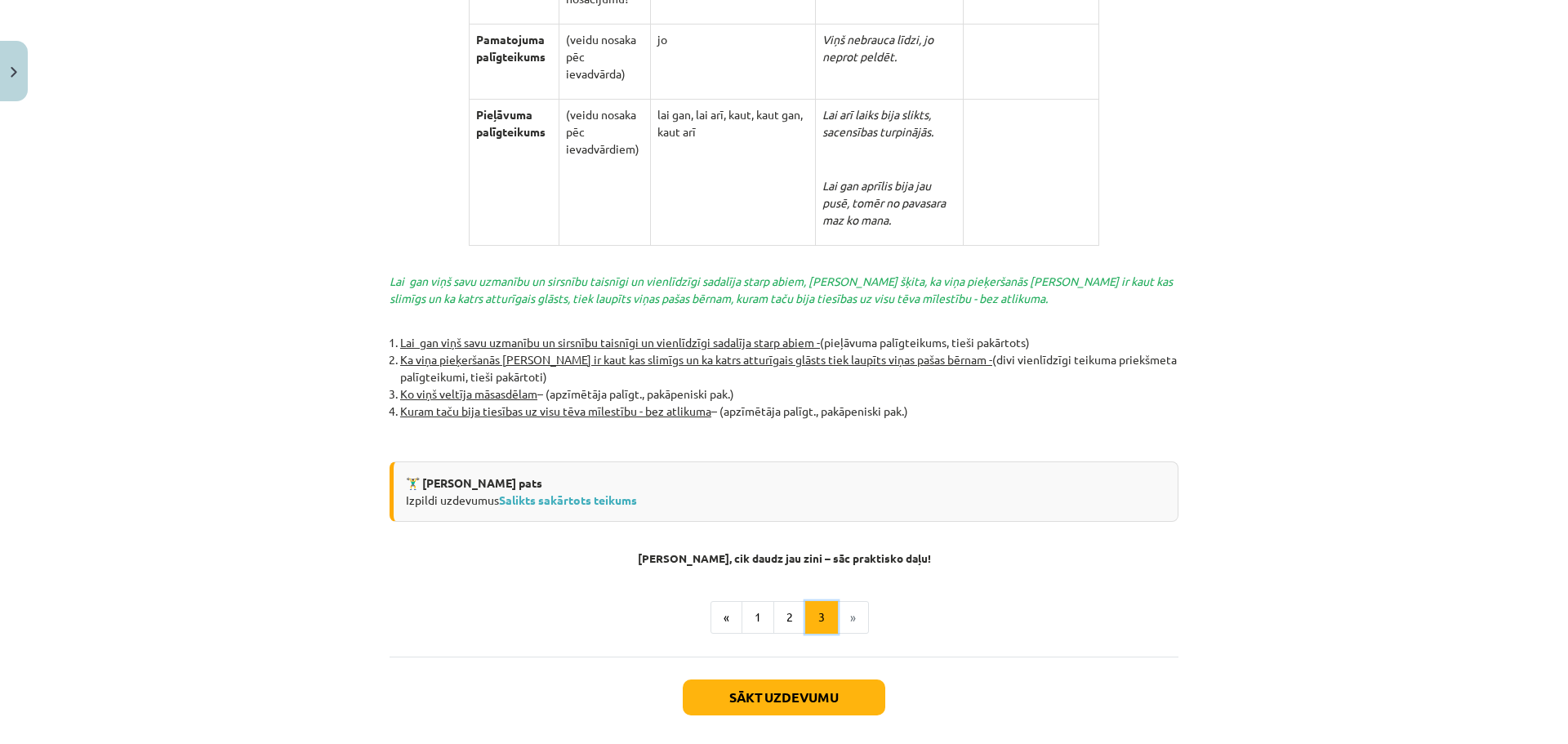
scroll to position [3494, 0]
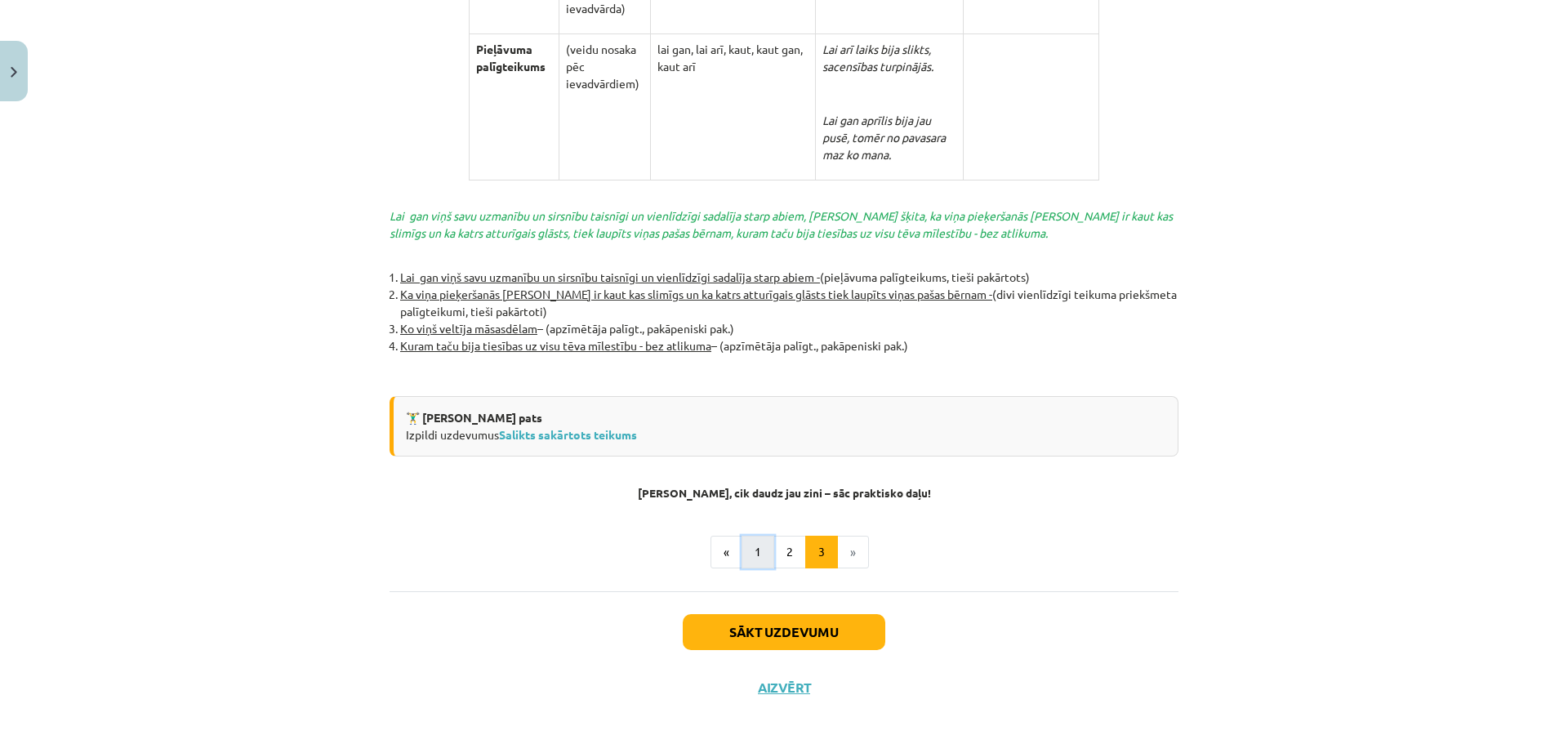
click at [764, 535] on button "1" at bounding box center [758, 551] width 33 height 33
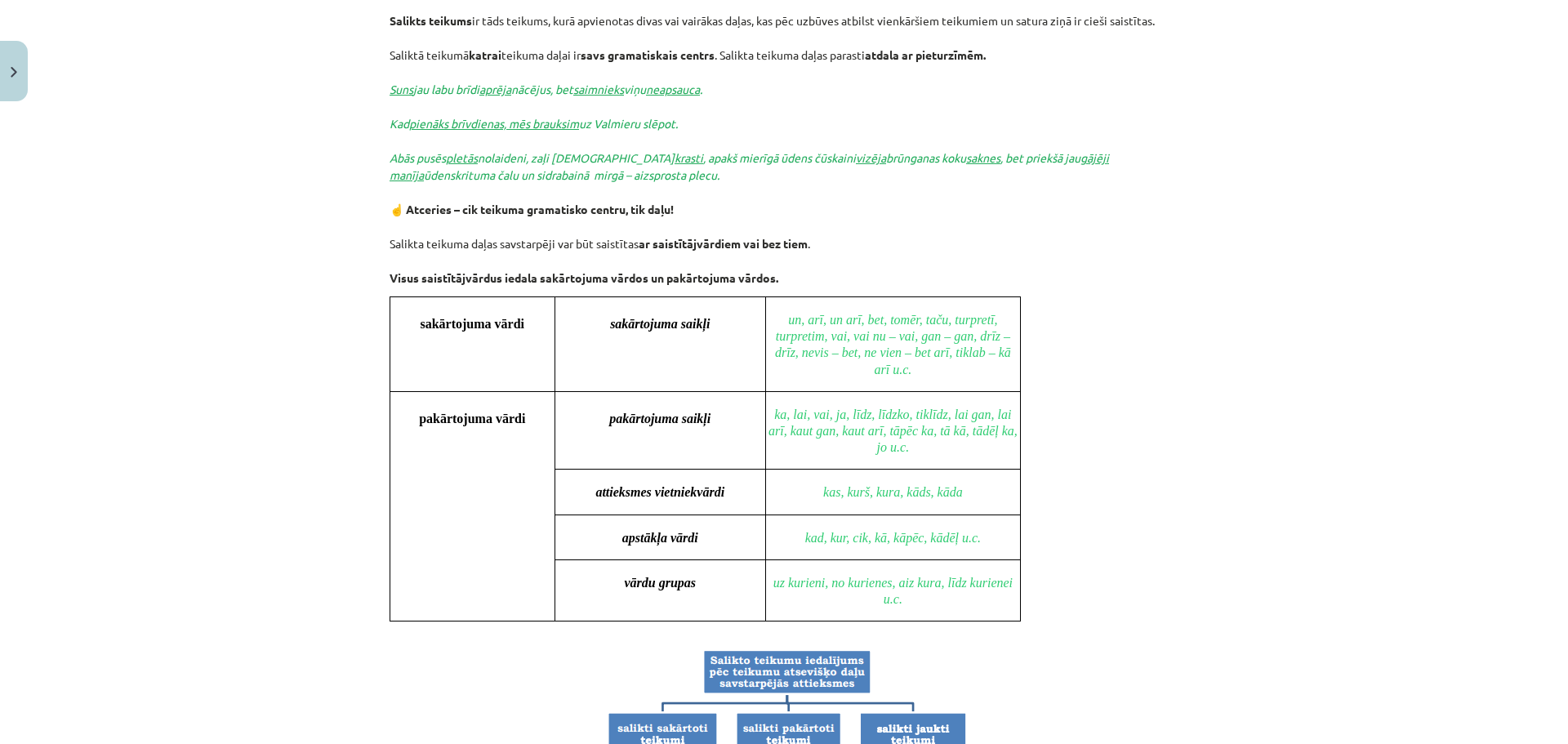
scroll to position [1027, 0]
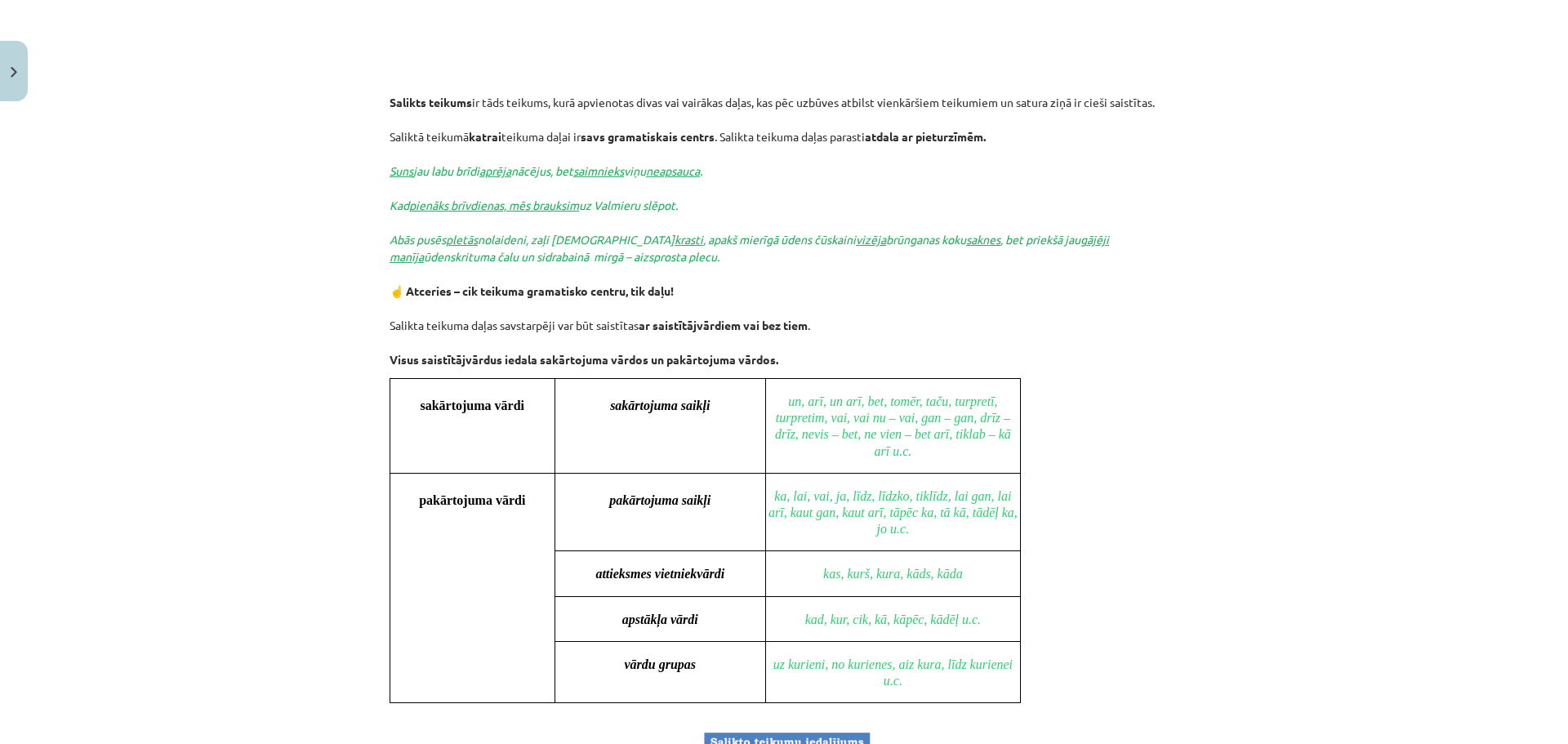
click at [750, 439] on td "sakārtojuma saikļi" at bounding box center [660, 427] width 210 height 95
click at [751, 443] on td "sakārtojuma saikļi" at bounding box center [660, 427] width 210 height 95
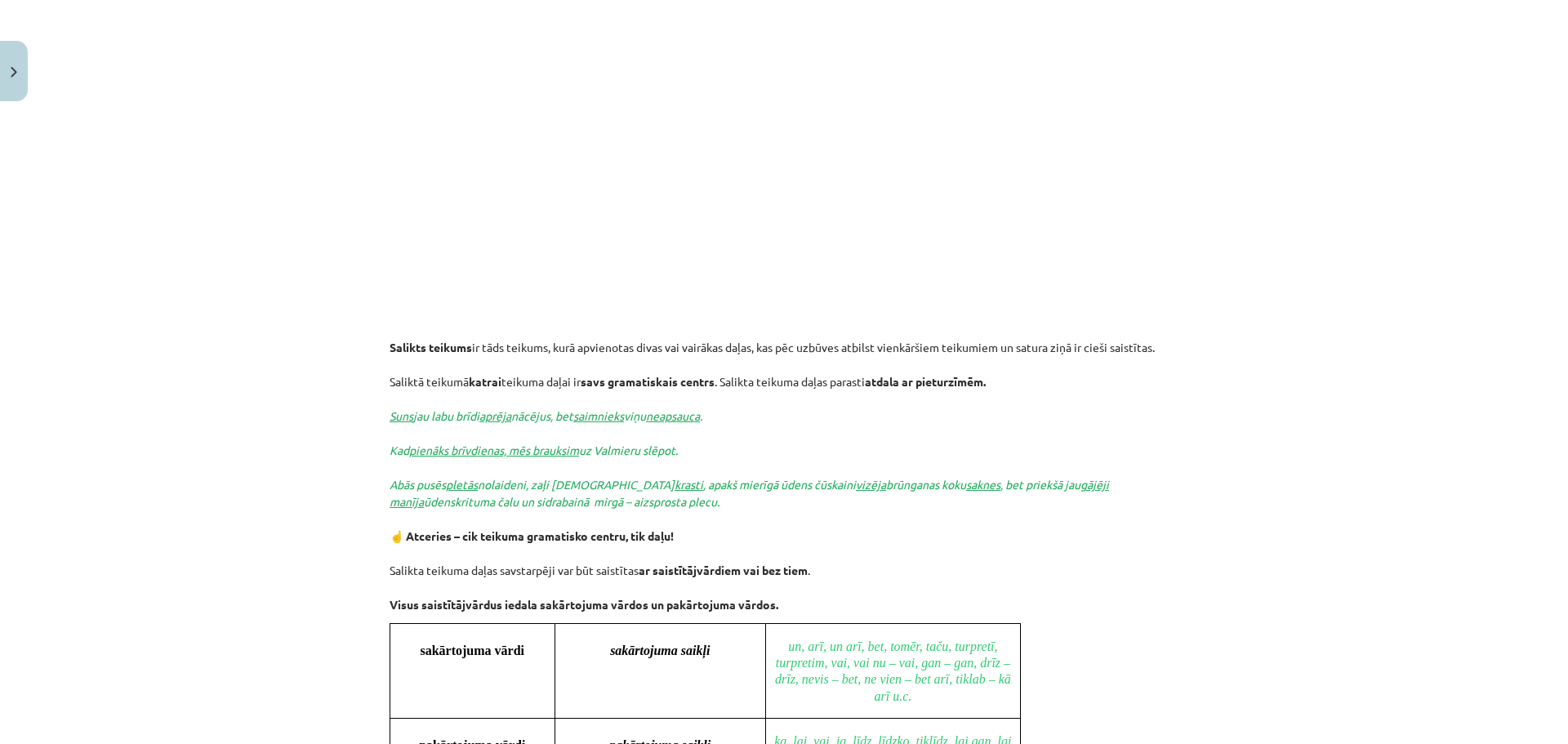
scroll to position [619, 0]
